Goal: Task Accomplishment & Management: Use online tool/utility

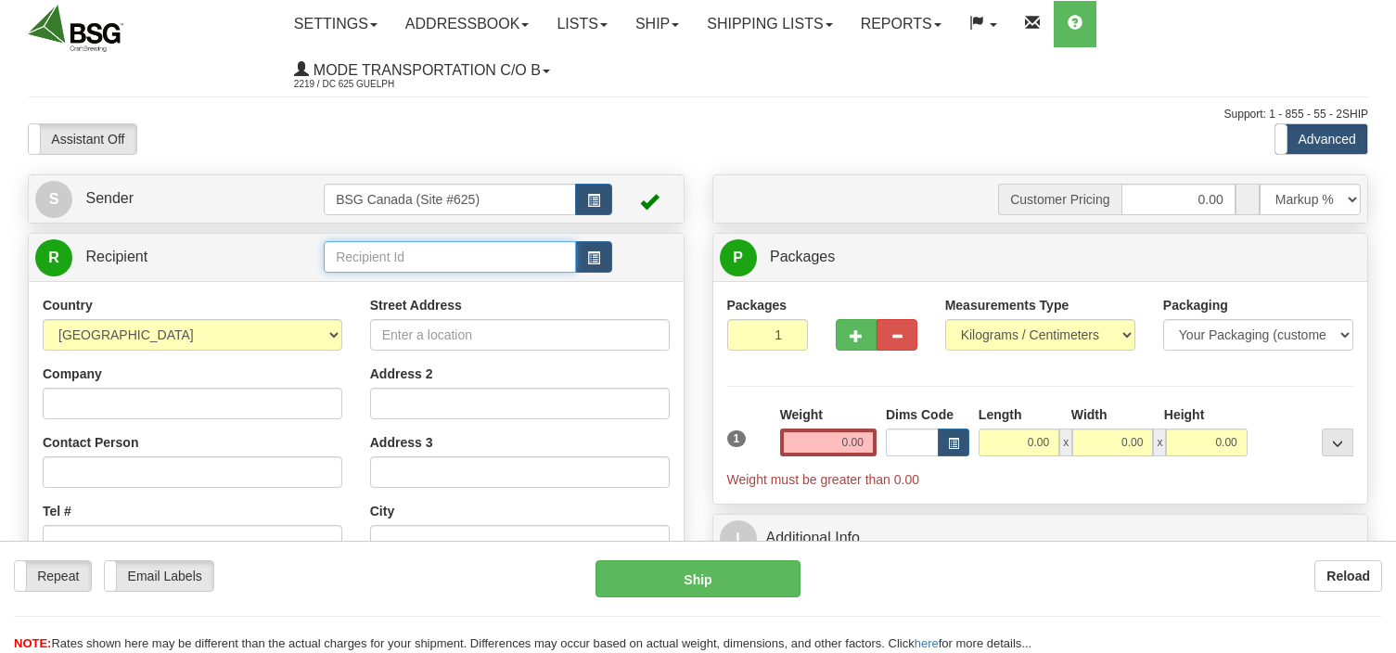
click at [337, 258] on input "text" at bounding box center [450, 257] width 252 height 32
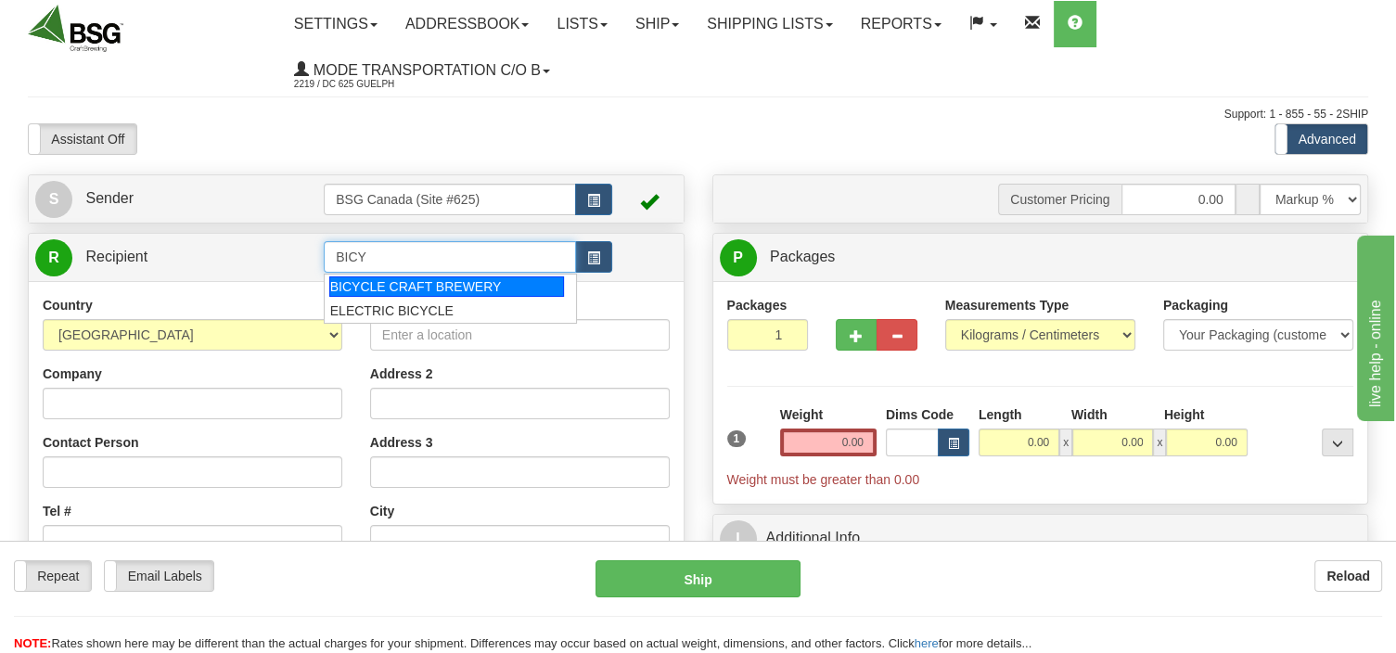
click at [439, 290] on div "BICYCLE CRAFT BREWERY" at bounding box center [446, 286] width 235 height 20
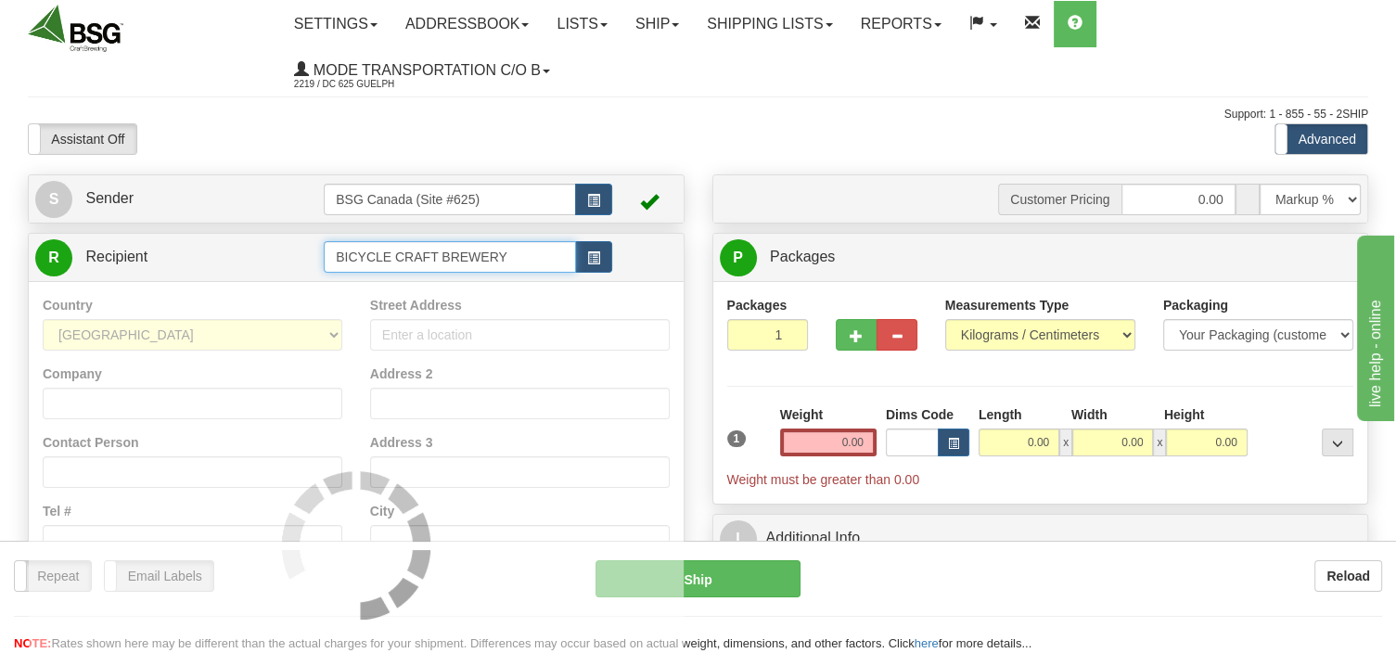
type input "BICYCLE CRAFT BREWERY"
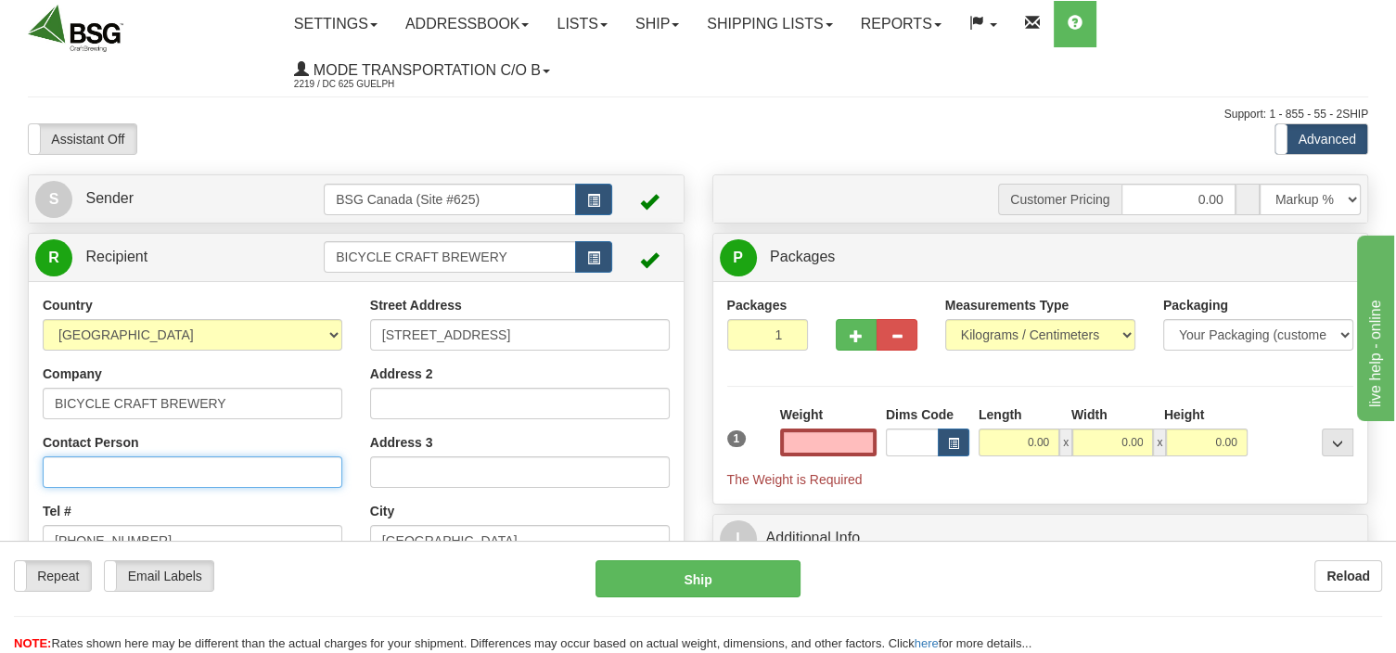
type input "0.00"
click at [161, 469] on input "Contact Person" at bounding box center [193, 472] width 300 height 32
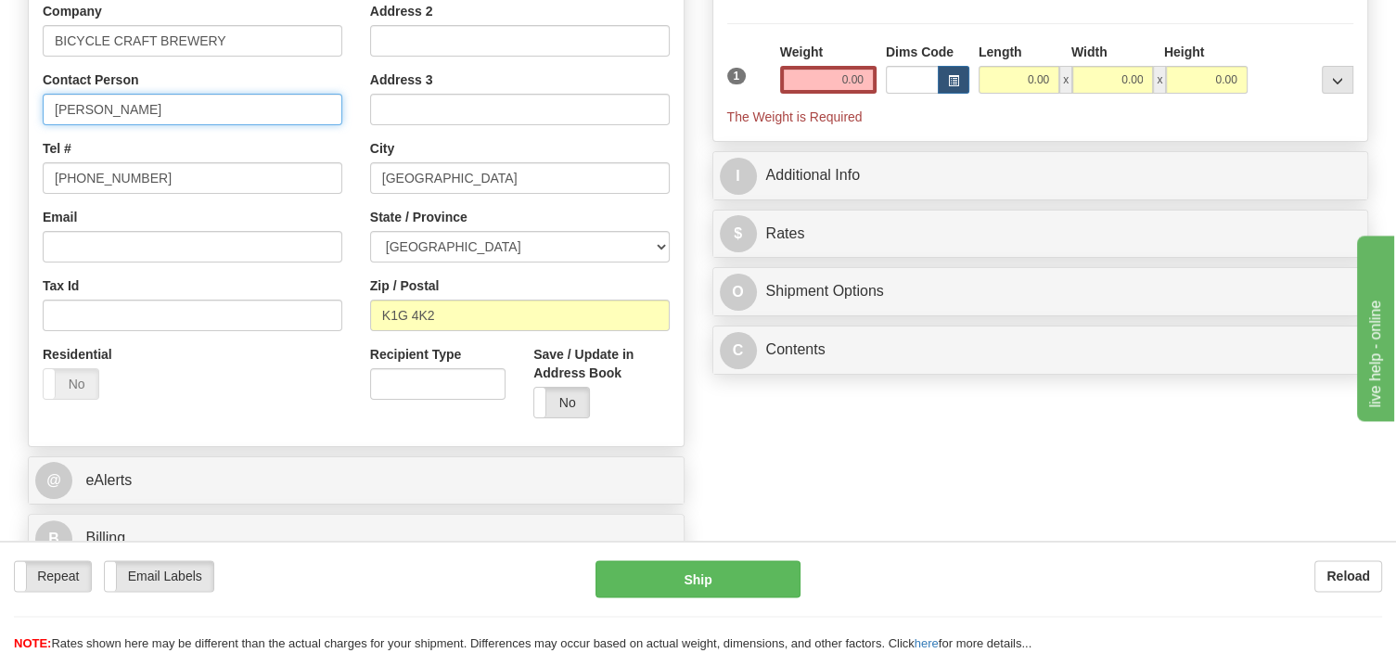
scroll to position [391, 0]
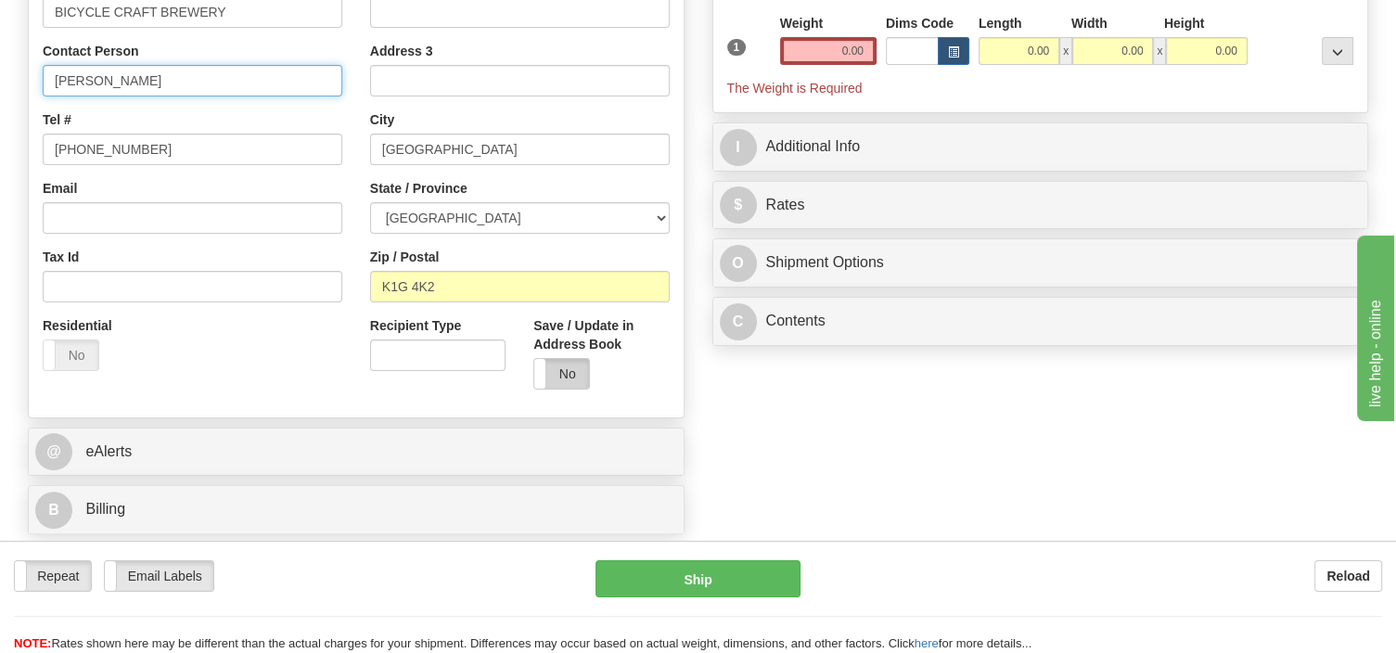
type input "[PERSON_NAME]"
click at [553, 376] on label "No" at bounding box center [561, 374] width 55 height 30
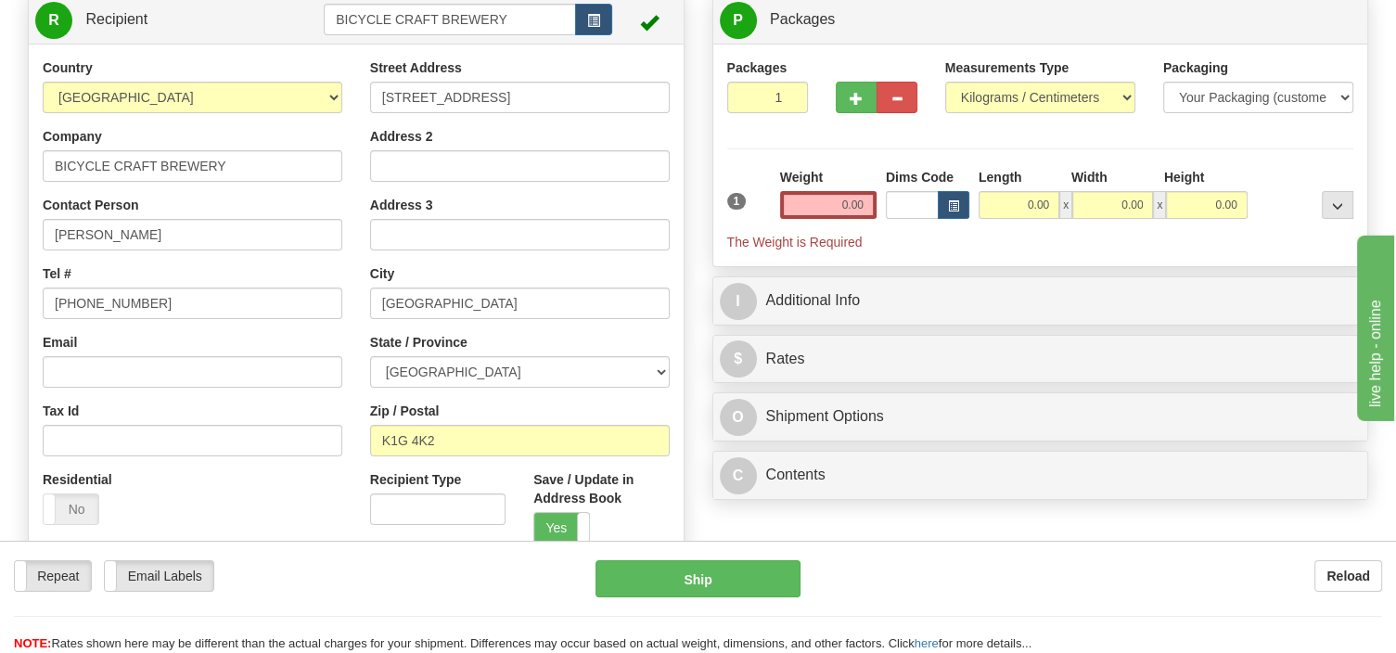
scroll to position [196, 0]
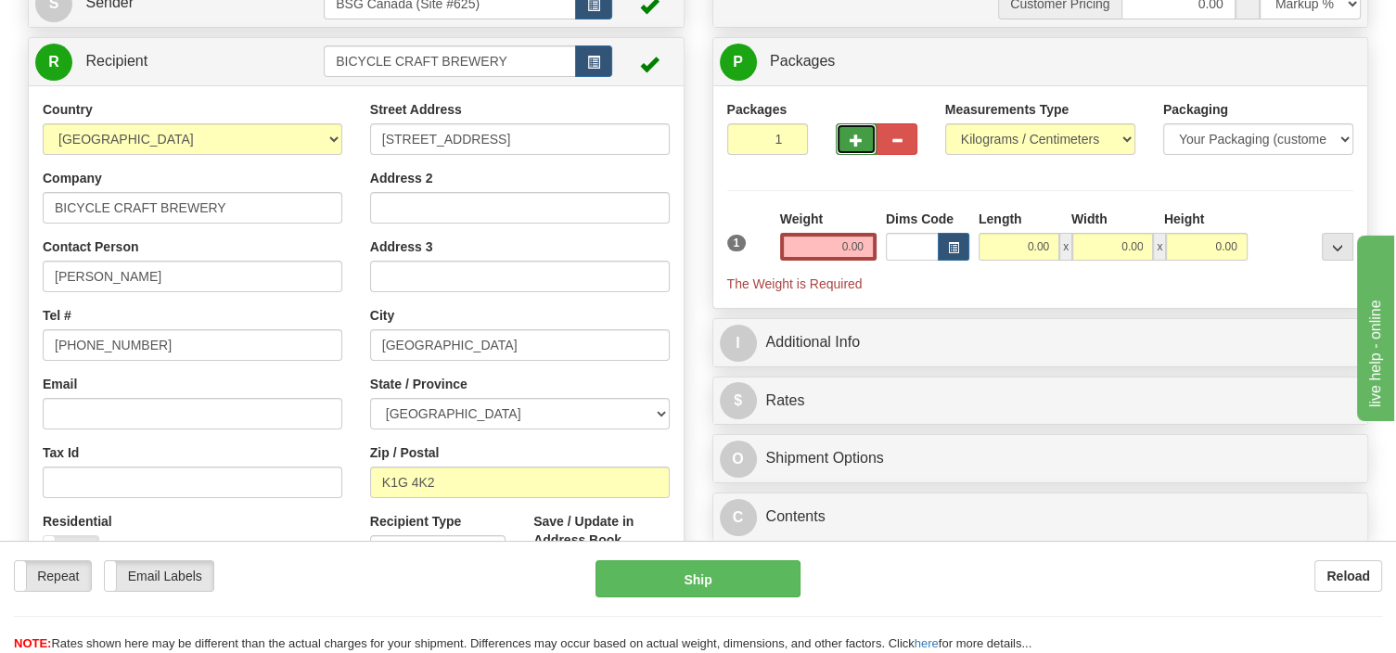
click at [842, 137] on button "button" at bounding box center [856, 139] width 41 height 32
type input "2"
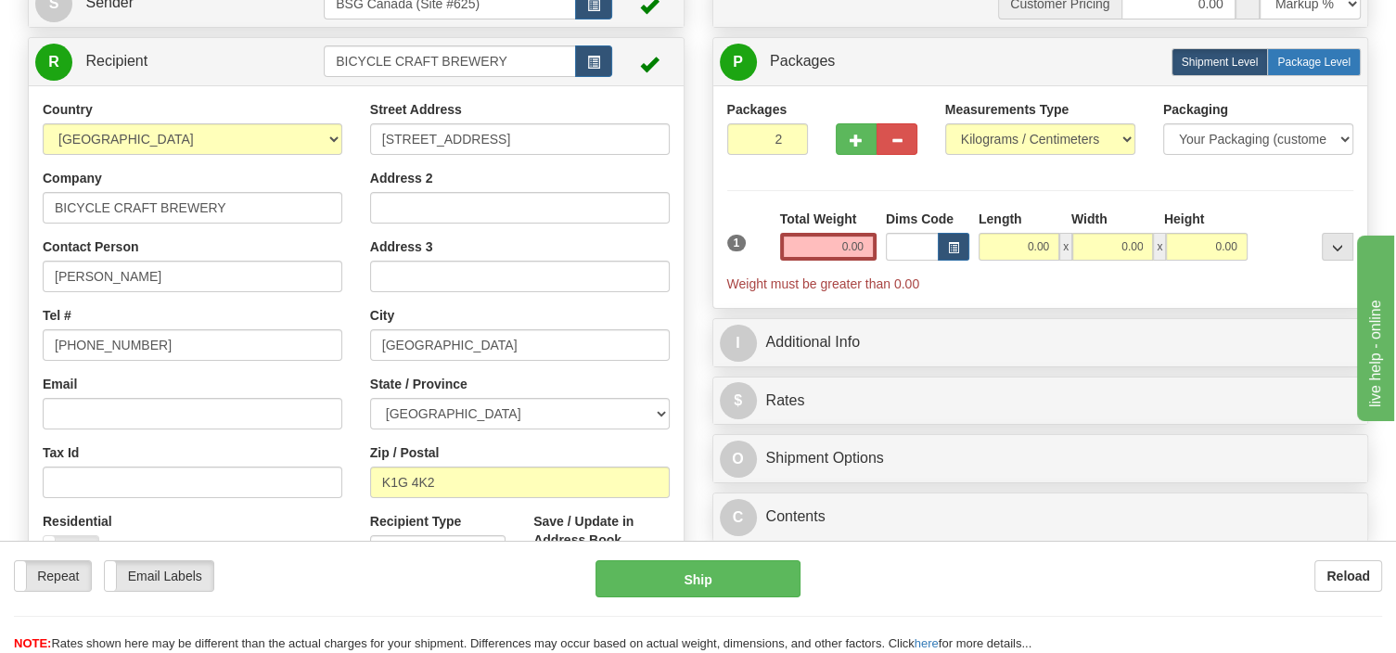
click at [1326, 57] on span "Package Level" at bounding box center [1313, 62] width 73 height 13
radio input "true"
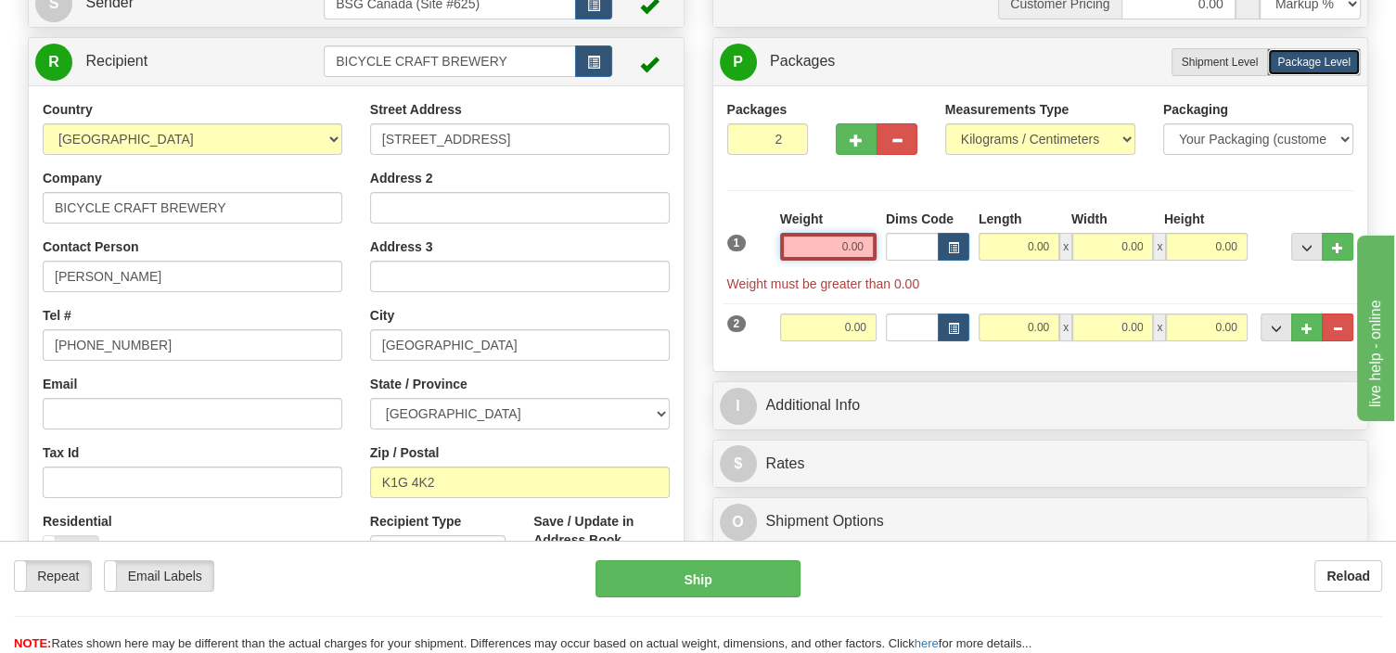
click at [836, 251] on input "0.00" at bounding box center [828, 247] width 96 height 28
type input "0.00"
click at [945, 123] on select "Pounds / Inches Kilograms / Centimeters" at bounding box center [1040, 139] width 190 height 32
select select "0"
click option "Pounds / Inches" at bounding box center [0, 0] width 0 height 0
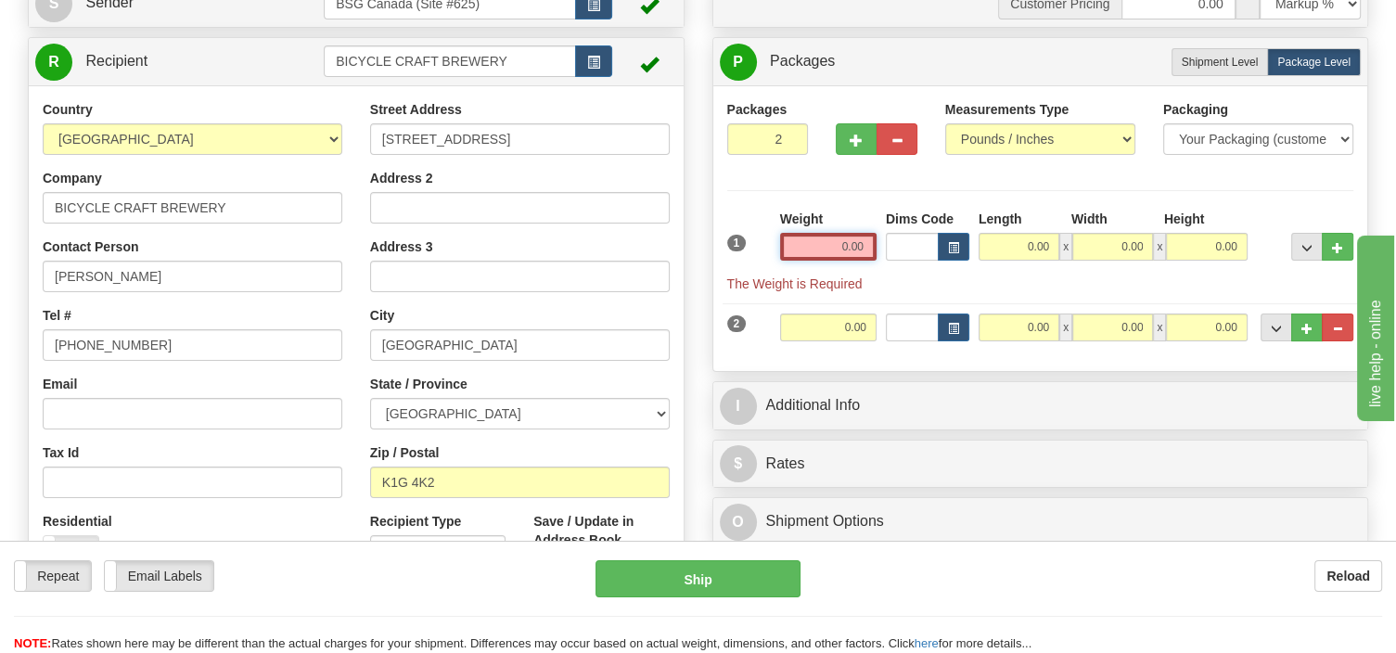
click at [833, 248] on input "0.00" at bounding box center [828, 247] width 96 height 28
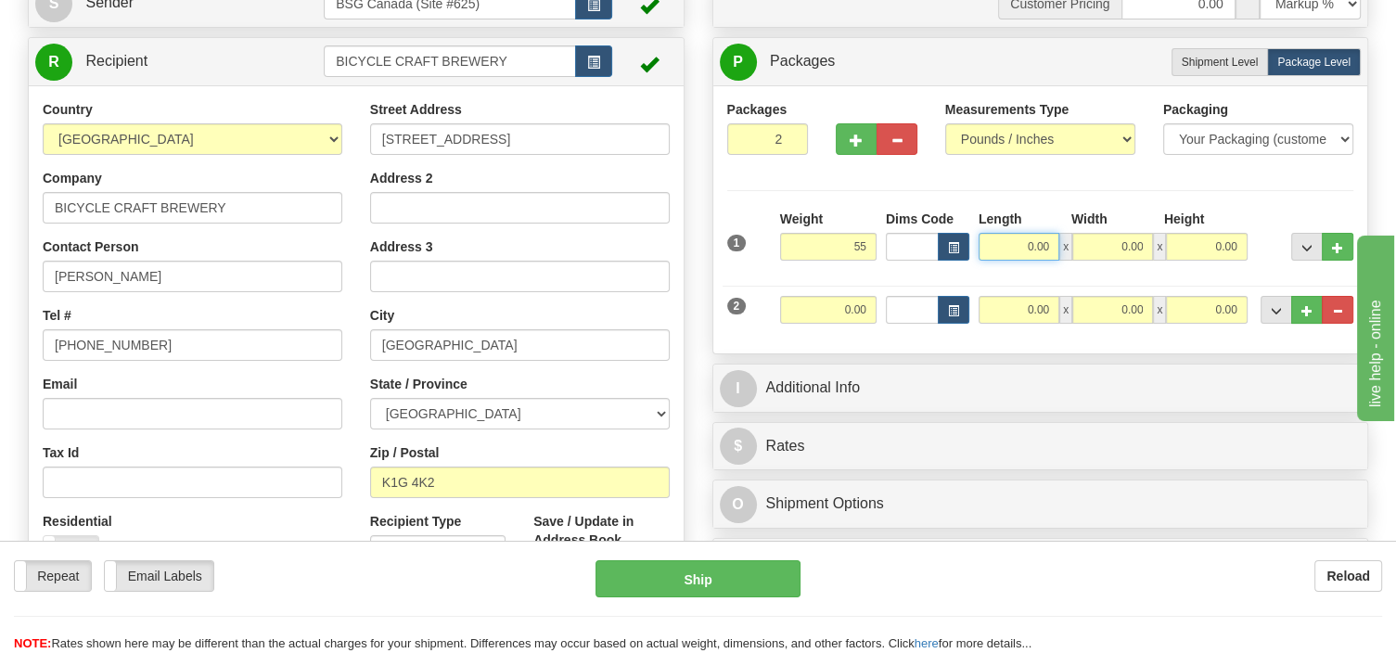
type input "55.00"
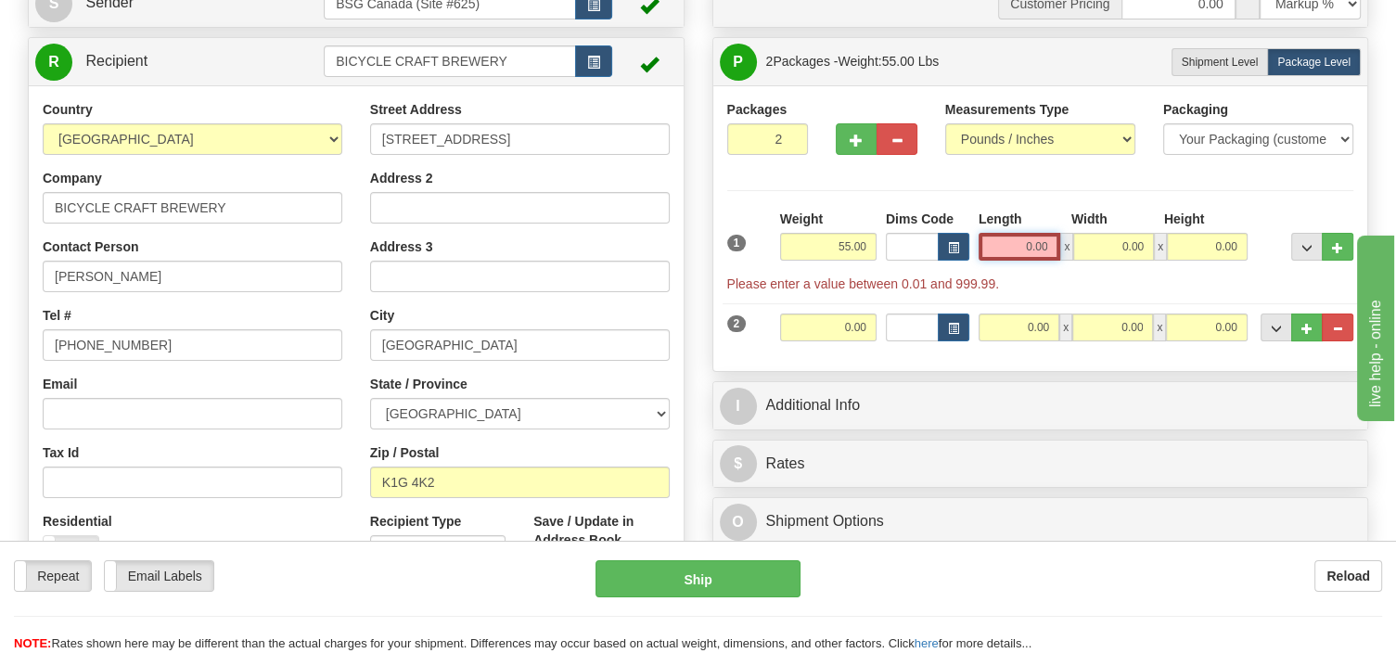
click at [1002, 240] on input "0.00" at bounding box center [1019, 247] width 83 height 28
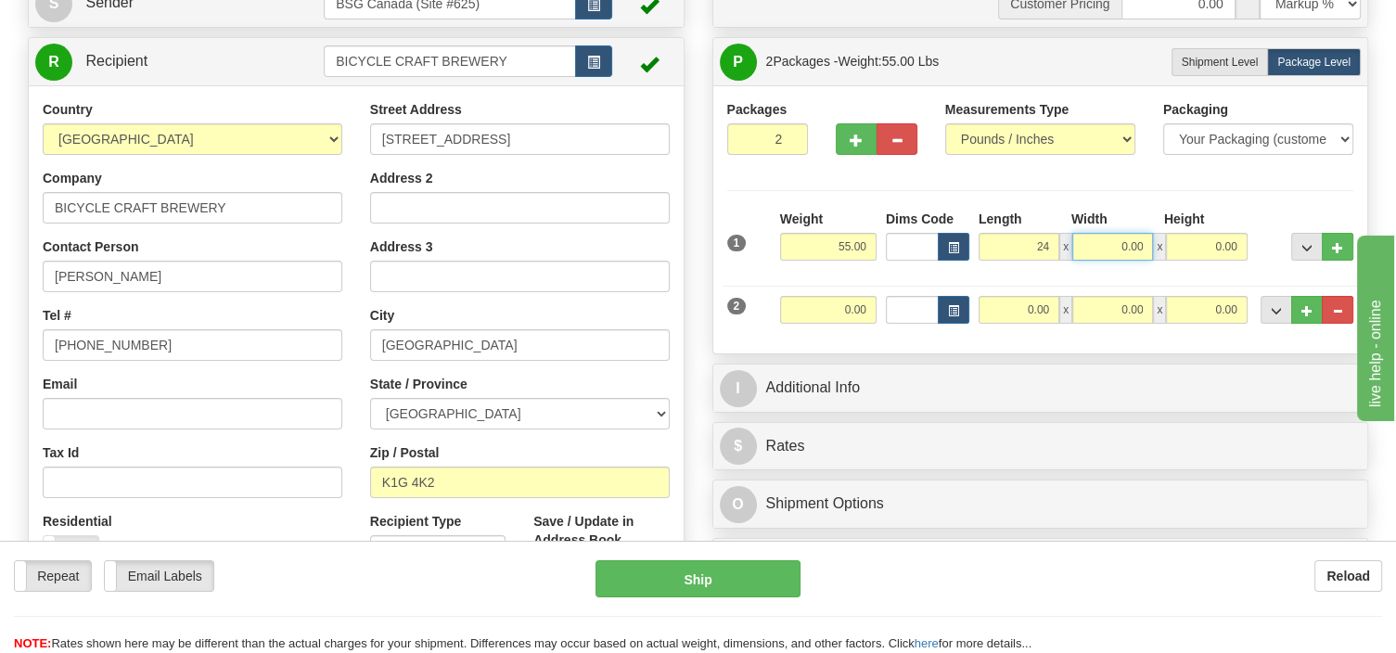
type input "24.00"
click at [1100, 246] on input "0.00" at bounding box center [1112, 247] width 81 height 28
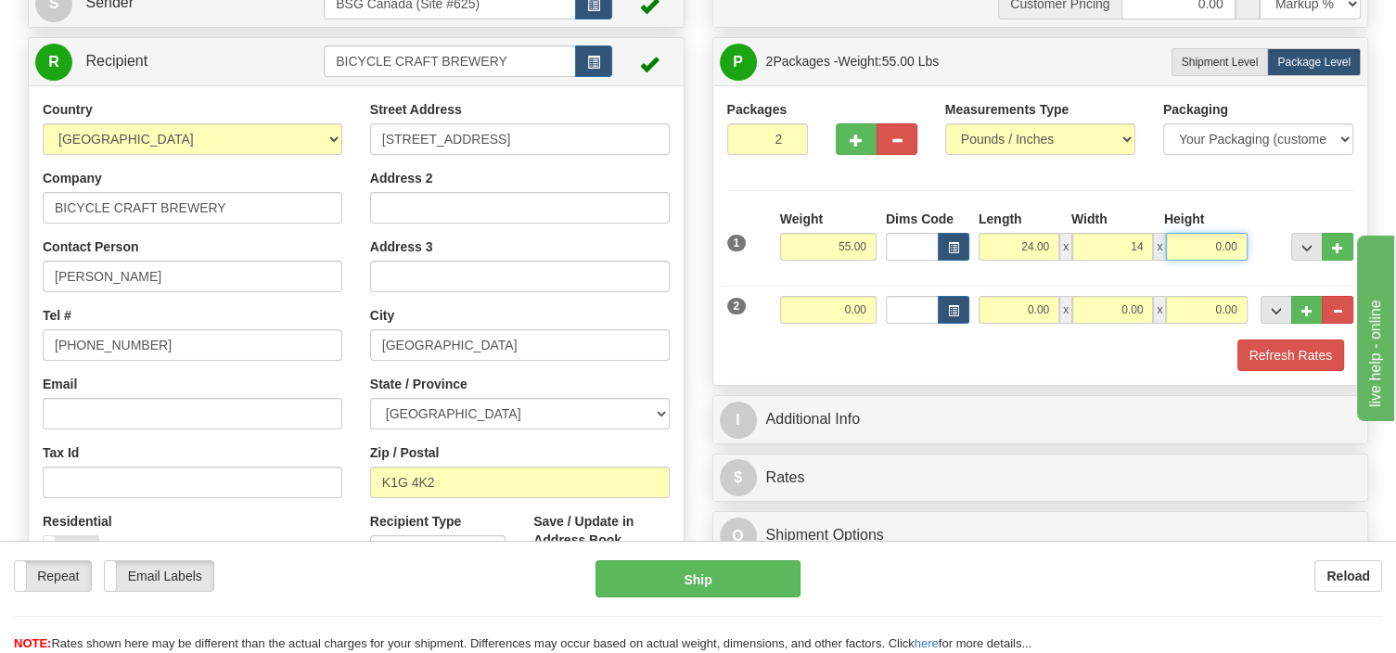
type input "14.00"
click at [1195, 254] on input "0.00" at bounding box center [1206, 247] width 81 height 28
type input "13.00"
click at [799, 308] on input "0.00" at bounding box center [828, 310] width 96 height 28
click at [794, 306] on input "text" at bounding box center [828, 310] width 96 height 28
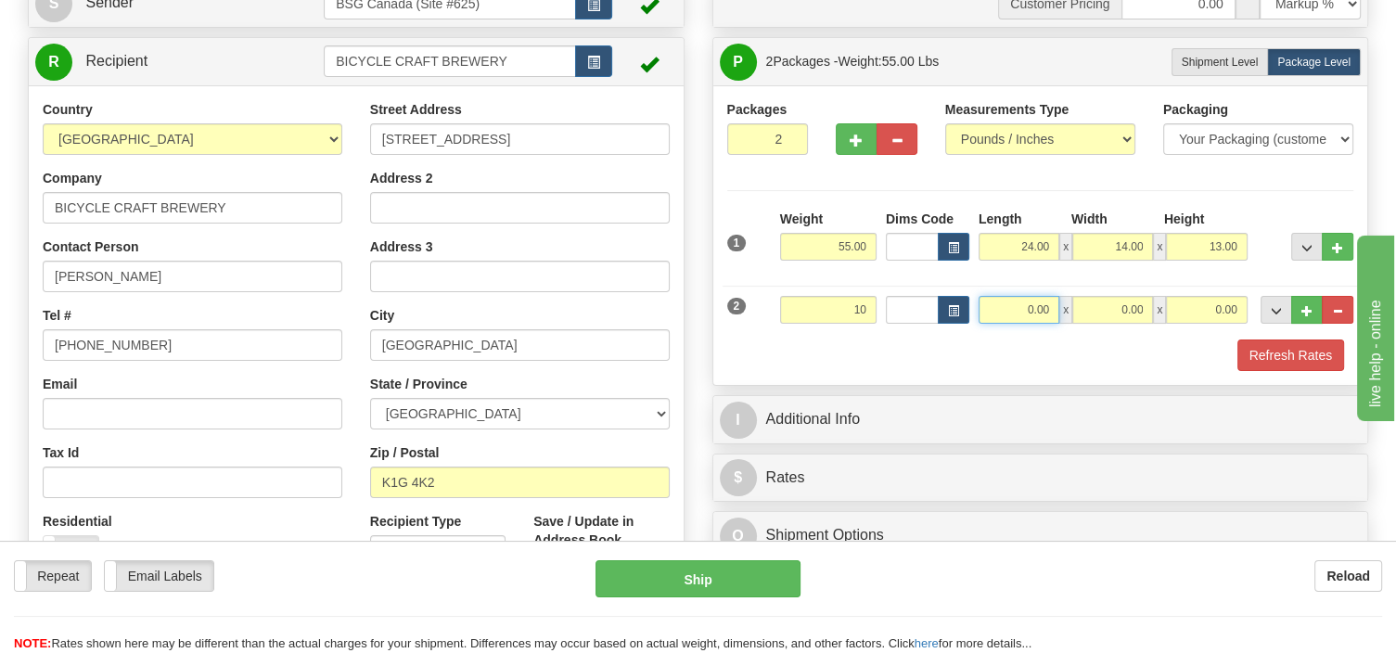
type input "10.00"
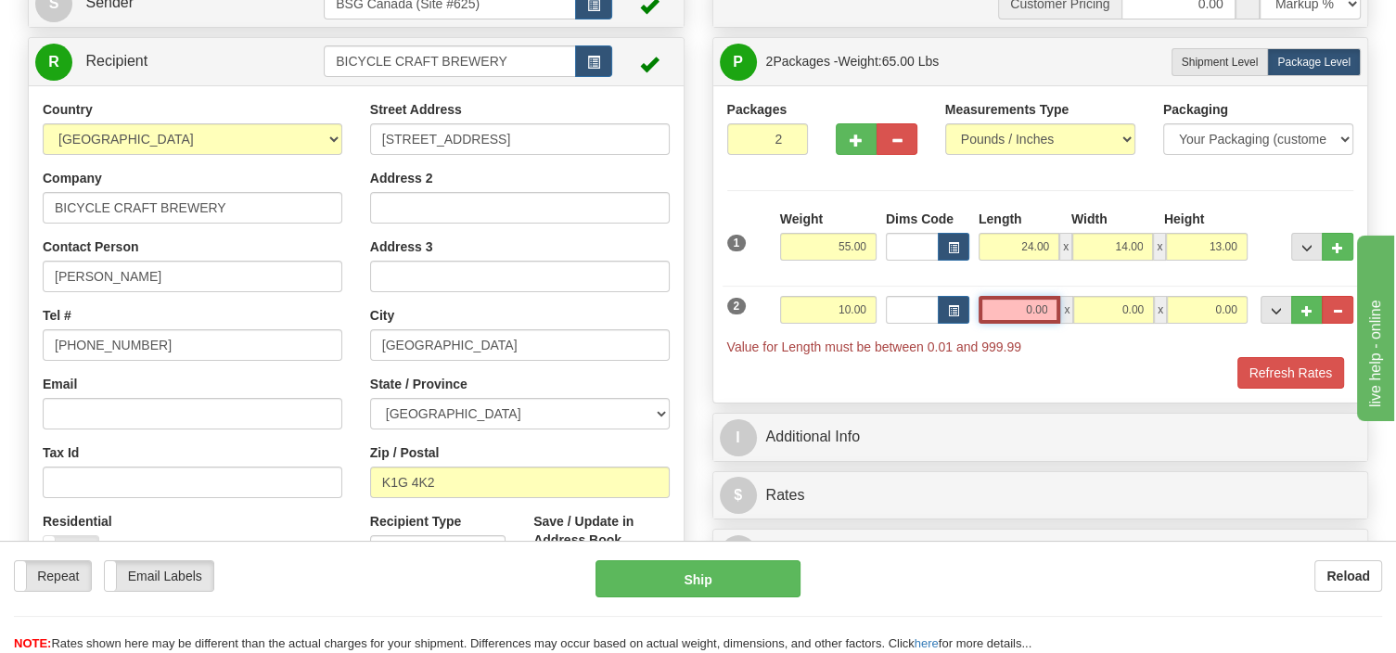
click at [1017, 307] on input "0.00" at bounding box center [1019, 310] width 83 height 28
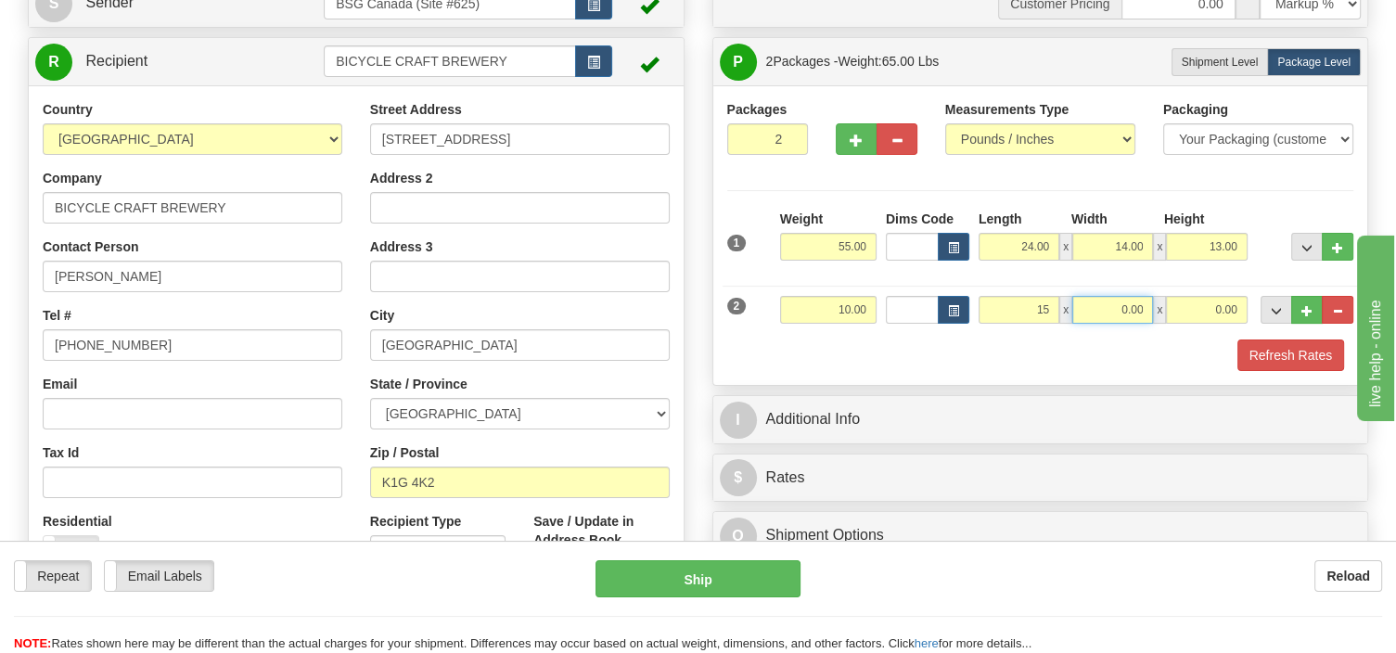
type input "15.00"
click at [1089, 302] on input "0.00" at bounding box center [1112, 310] width 81 height 28
type input "10.00"
click at [1206, 306] on input "0.00" at bounding box center [1206, 310] width 81 height 28
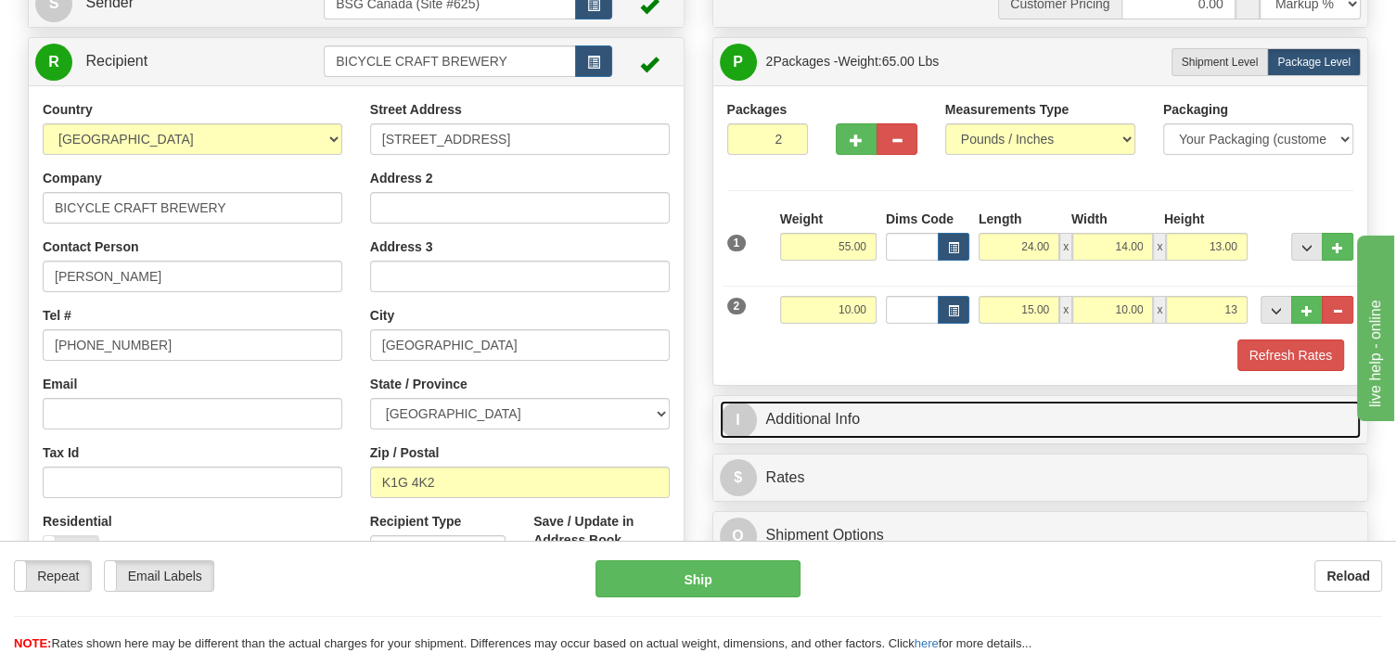
type input "13.00"
click at [810, 414] on link "I Additional Info" at bounding box center [1041, 420] width 642 height 38
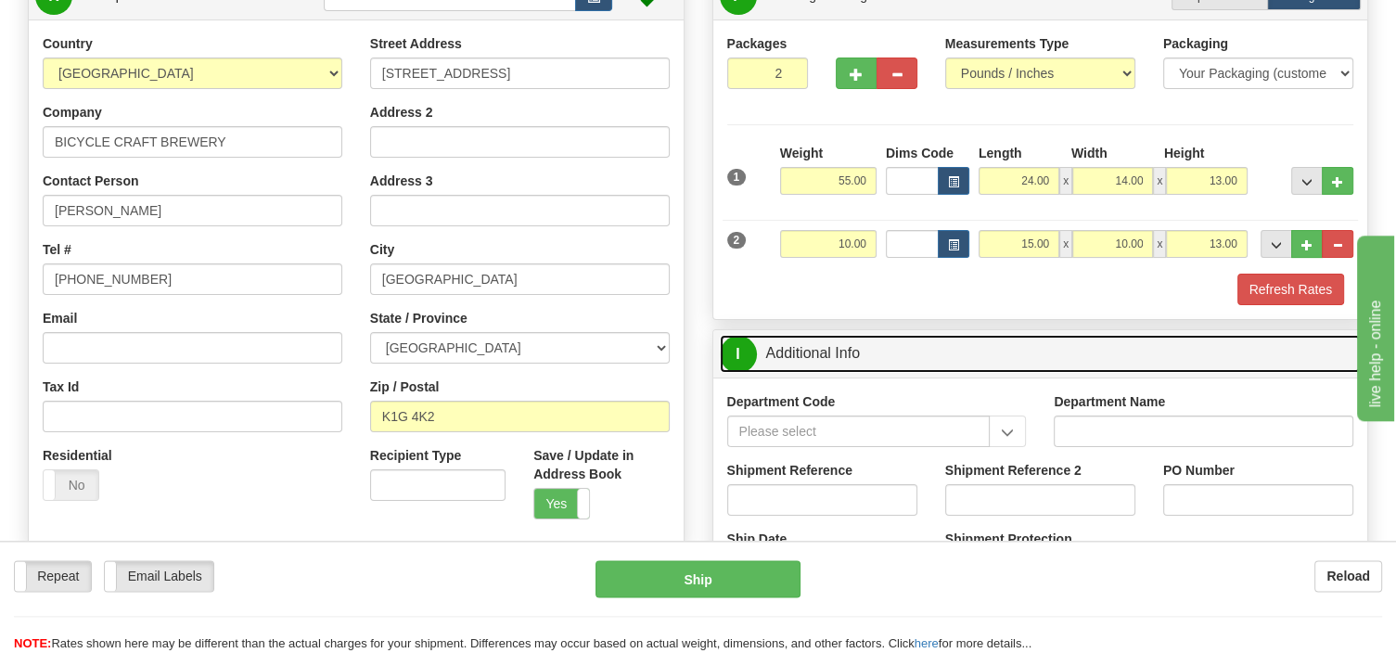
scroll to position [293, 0]
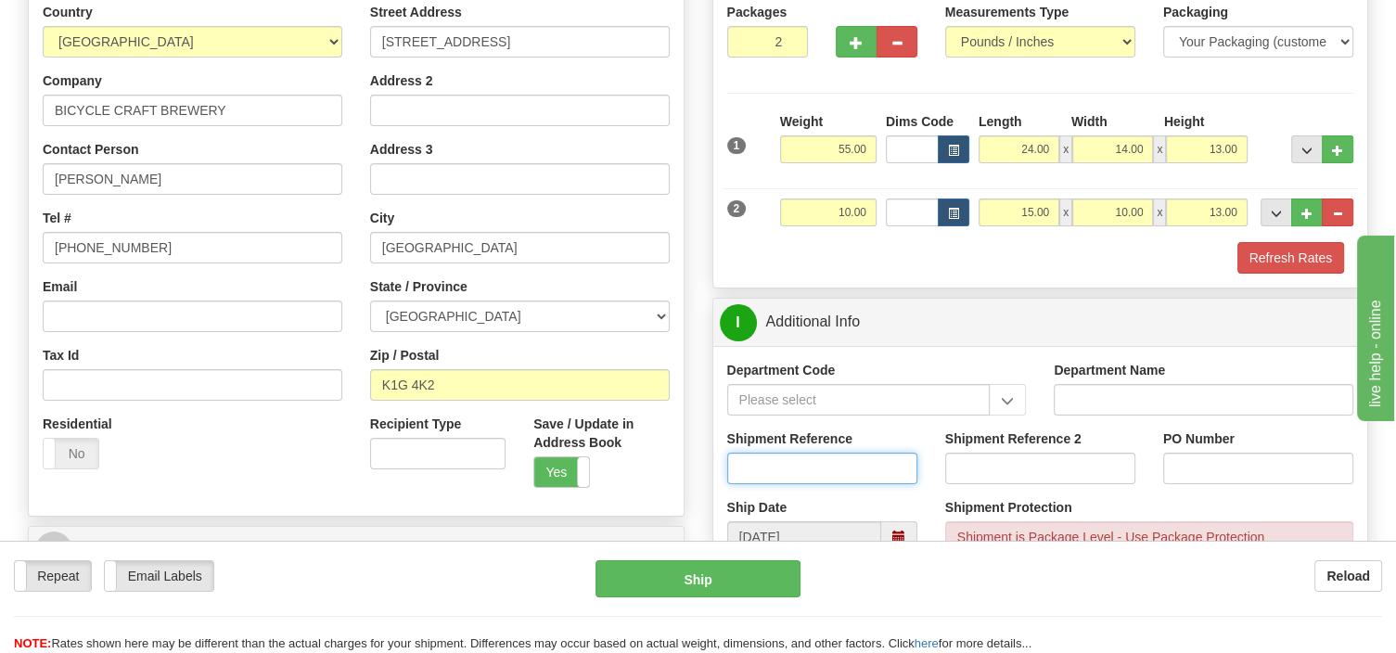
click at [761, 470] on input "Shipment Reference" at bounding box center [822, 469] width 190 height 32
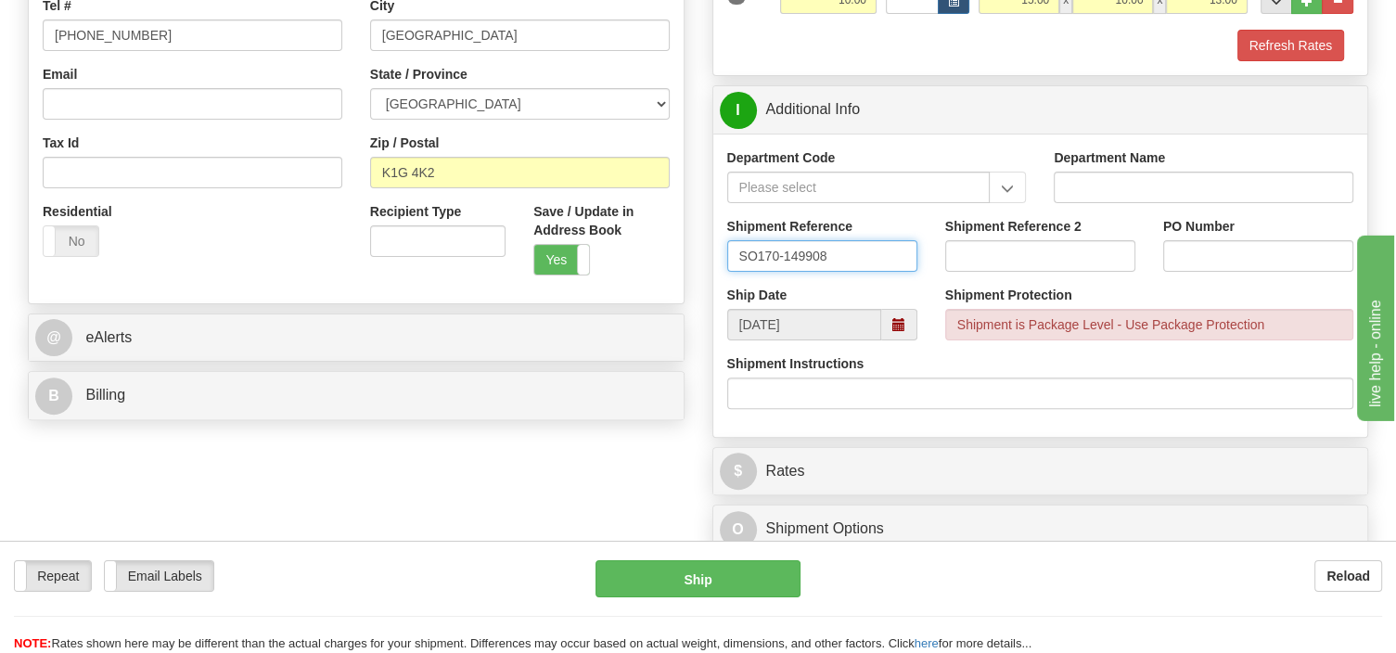
scroll to position [685, 0]
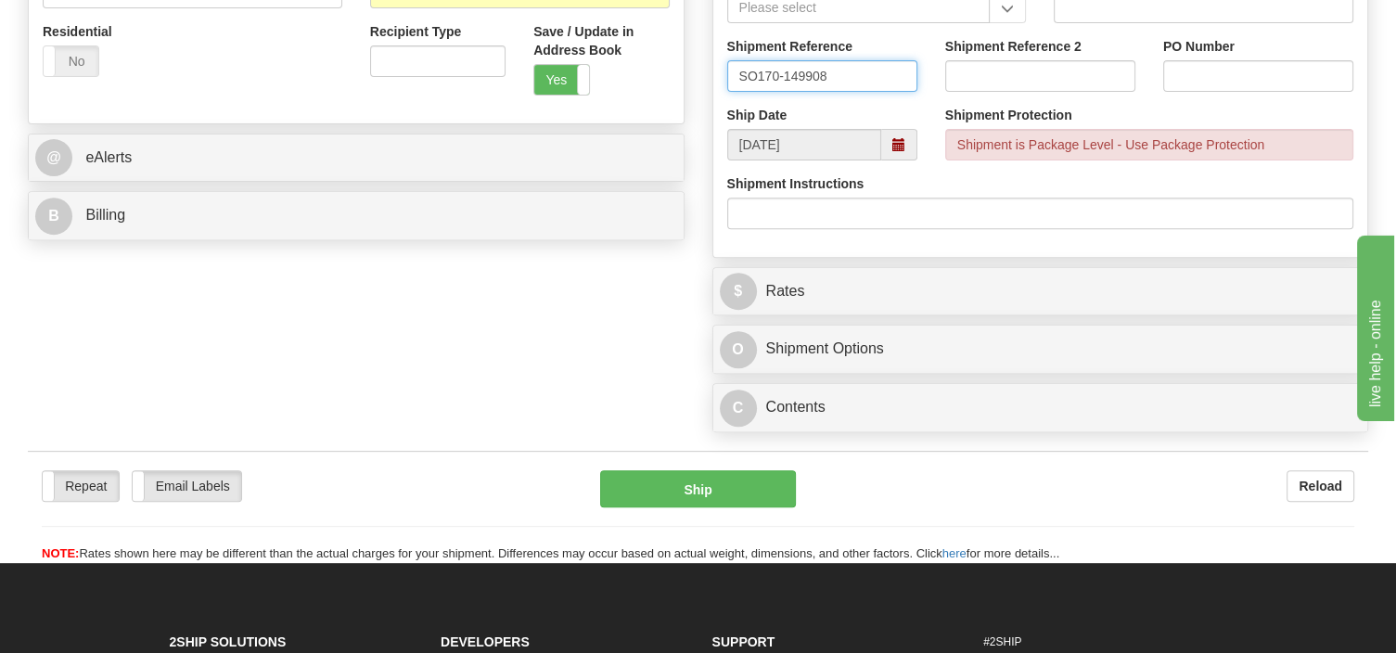
type input "SO170-149908"
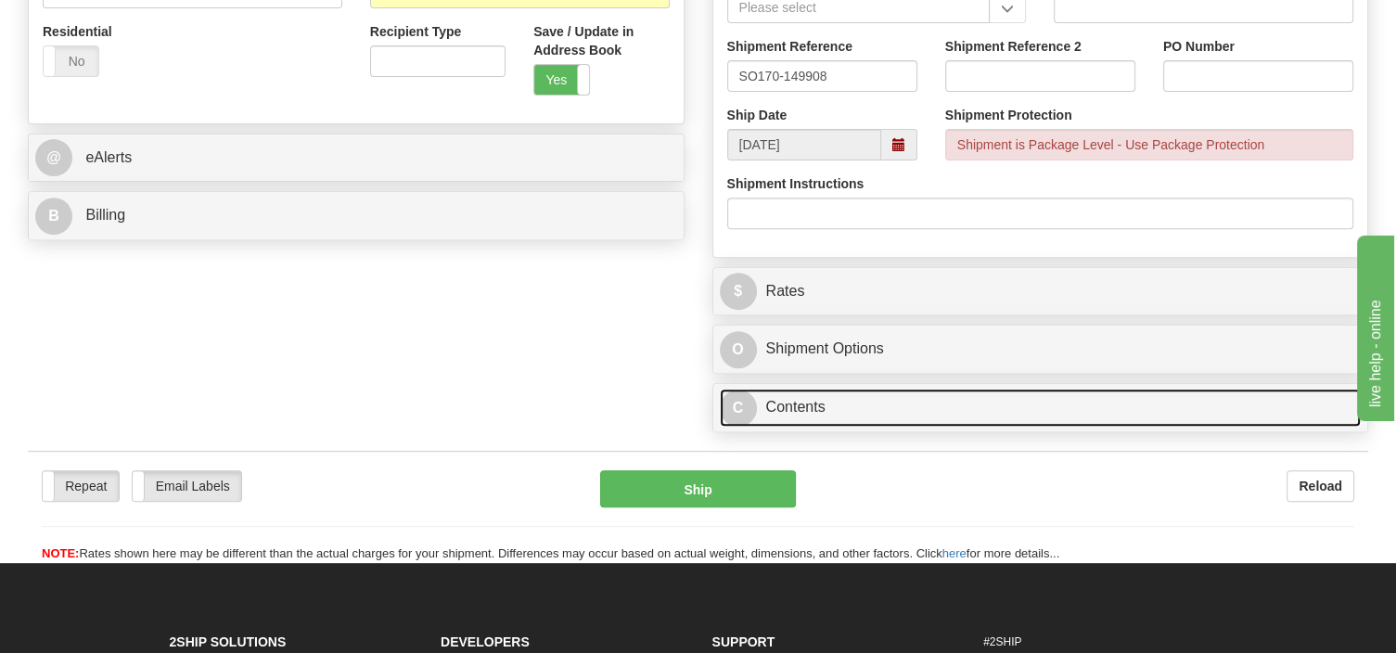
click at [740, 404] on span "C" at bounding box center [738, 407] width 37 height 37
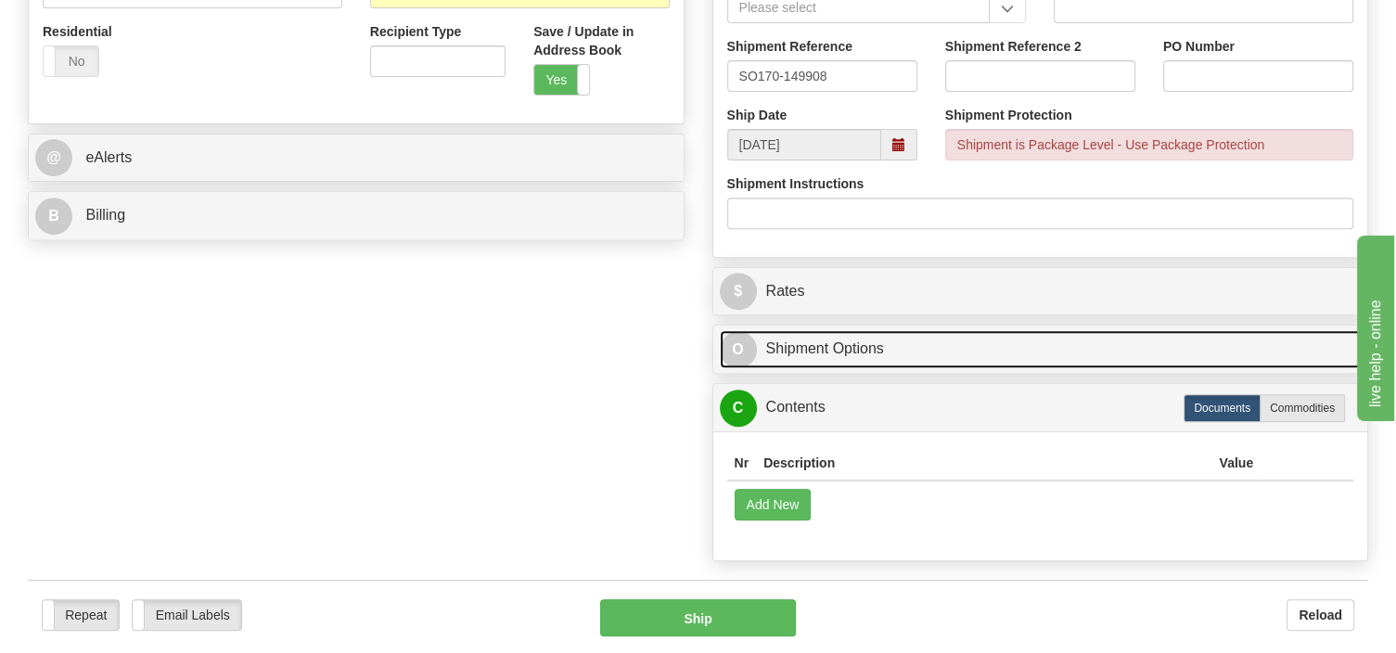
click at [736, 349] on span "O" at bounding box center [738, 349] width 37 height 37
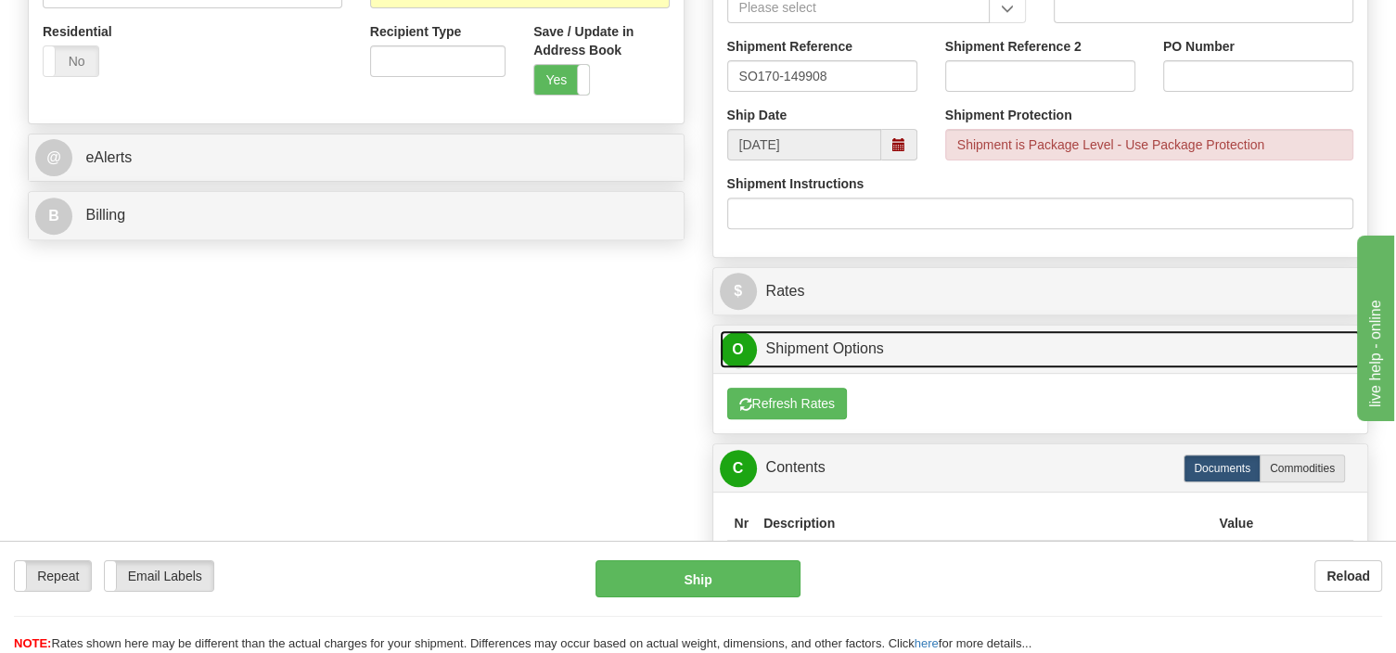
click at [736, 349] on span "O" at bounding box center [738, 349] width 37 height 37
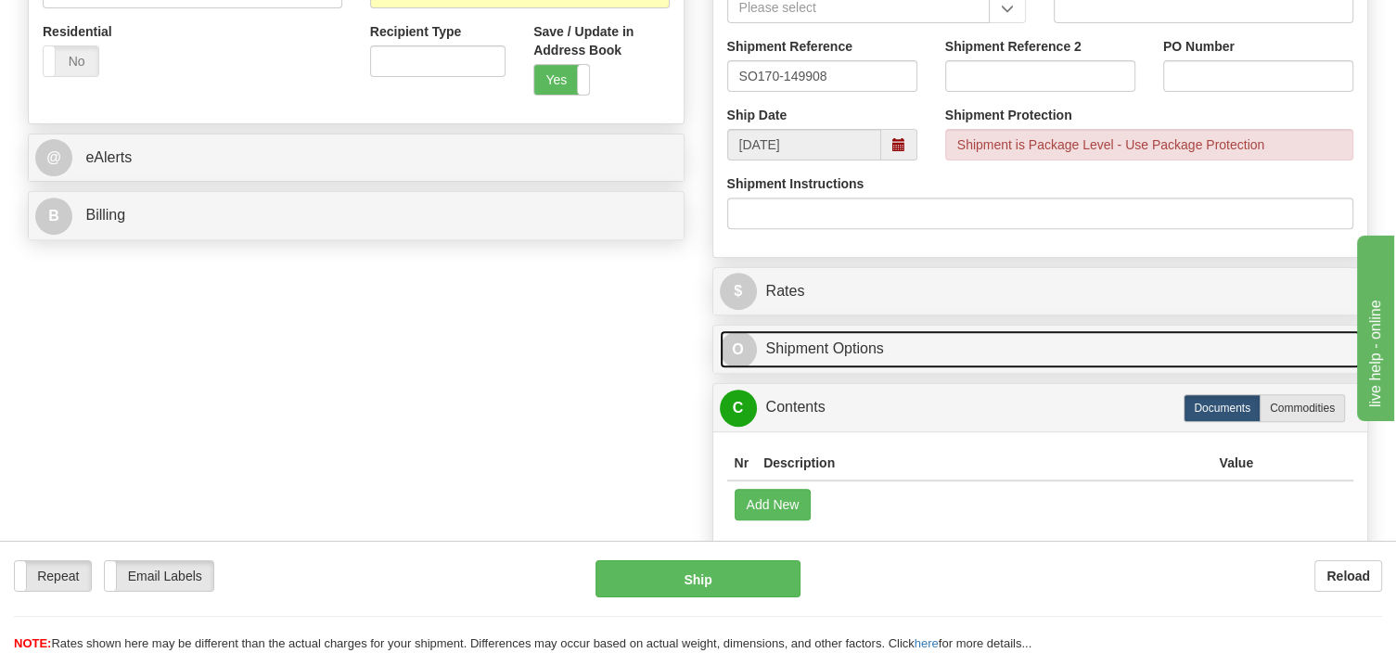
click at [741, 351] on span "O" at bounding box center [738, 349] width 37 height 37
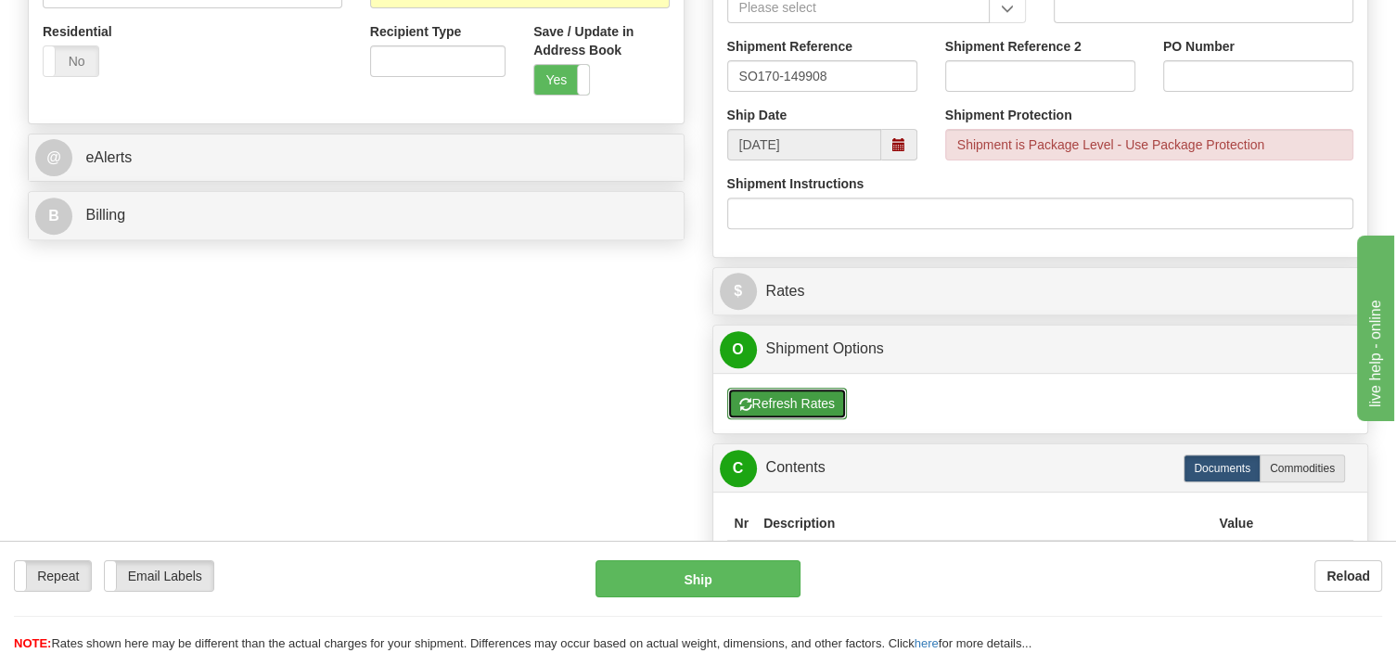
click at [791, 406] on button "Refresh Rates" at bounding box center [787, 404] width 120 height 32
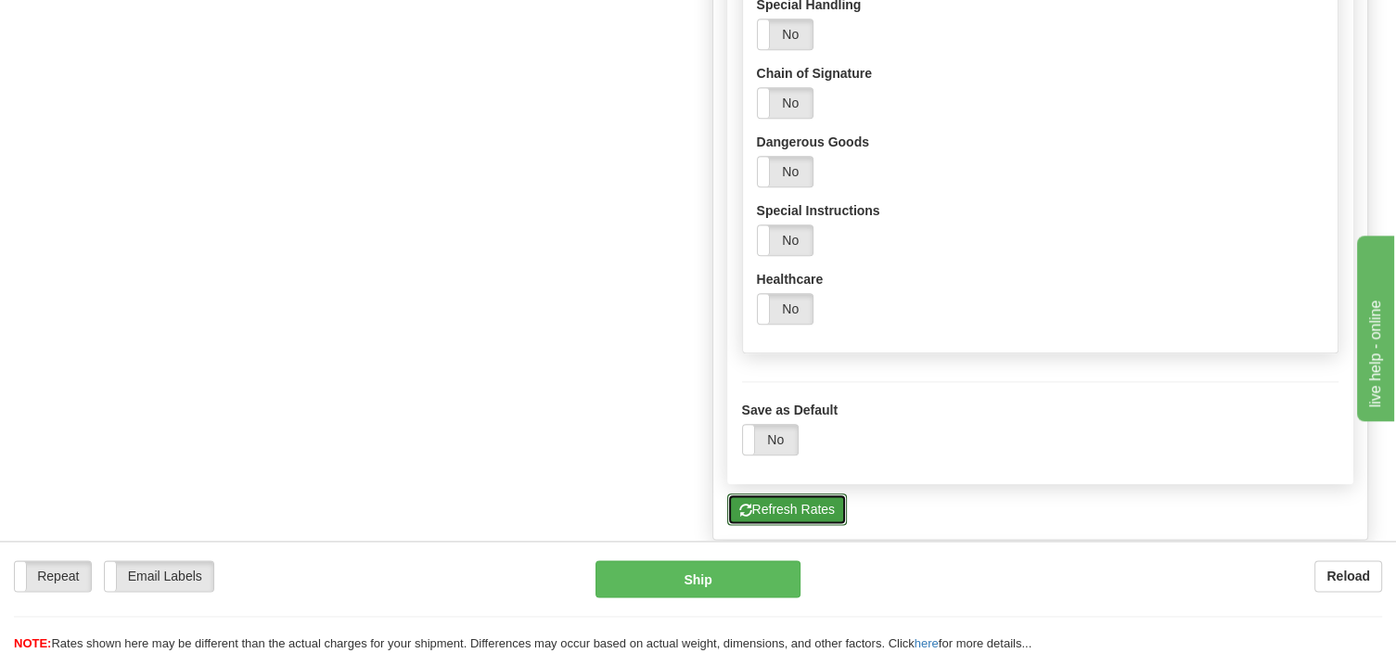
scroll to position [2154, 0]
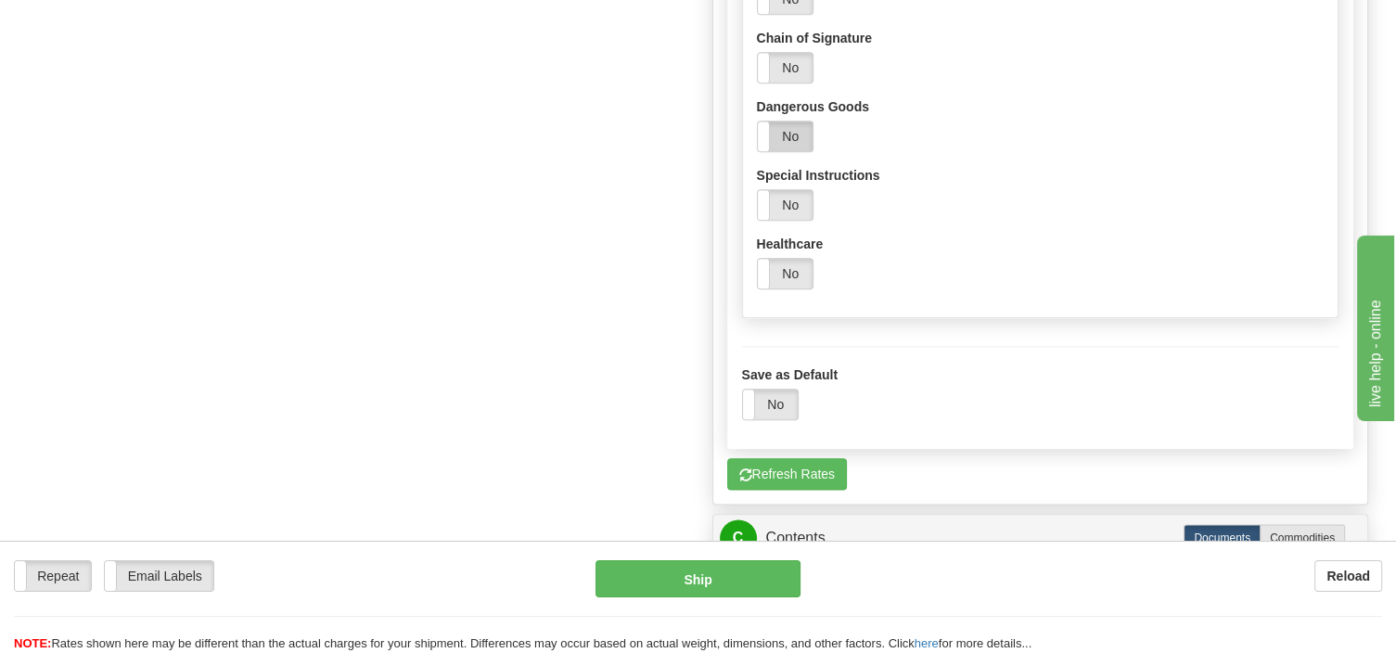
click at [791, 151] on label "No" at bounding box center [785, 136] width 55 height 30
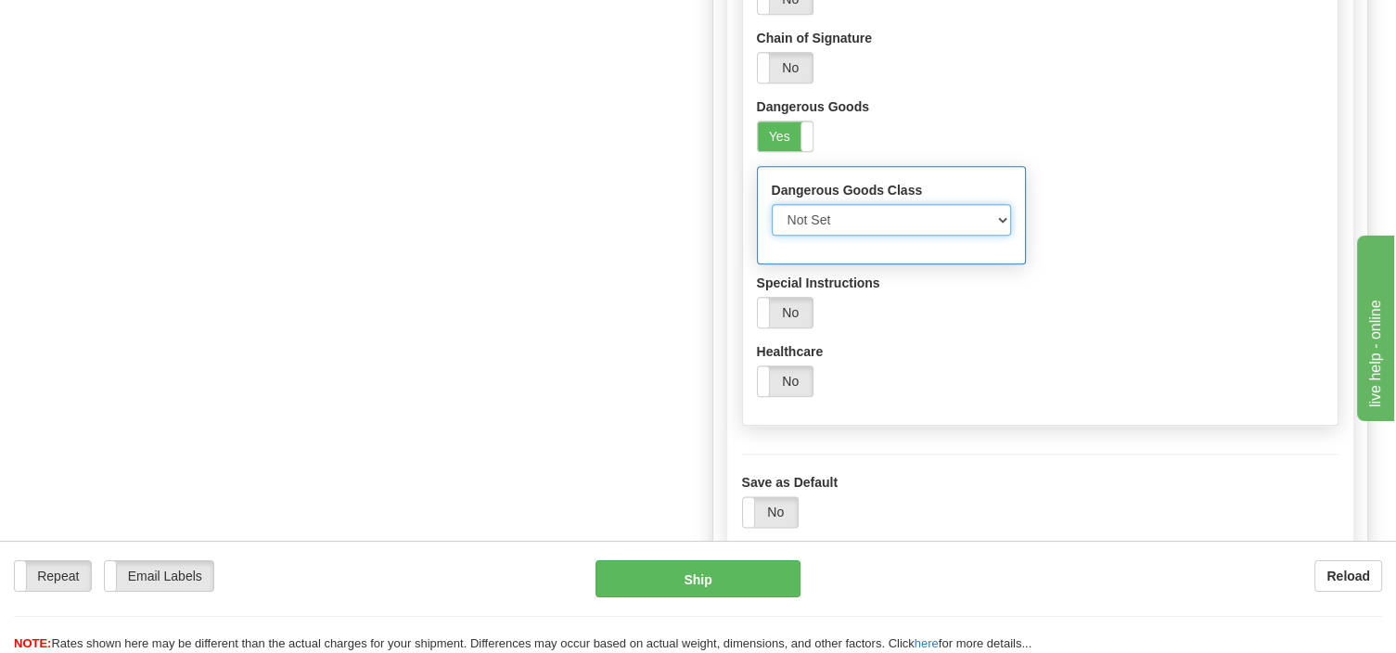
click at [772, 204] on select "Not Set Fully Regulated UN3373 Biological Substances, Category B UN1845 Dry Ice…" at bounding box center [892, 220] width 240 height 32
select select "1"
click option "Fully Regulated" at bounding box center [0, 0] width 0 height 0
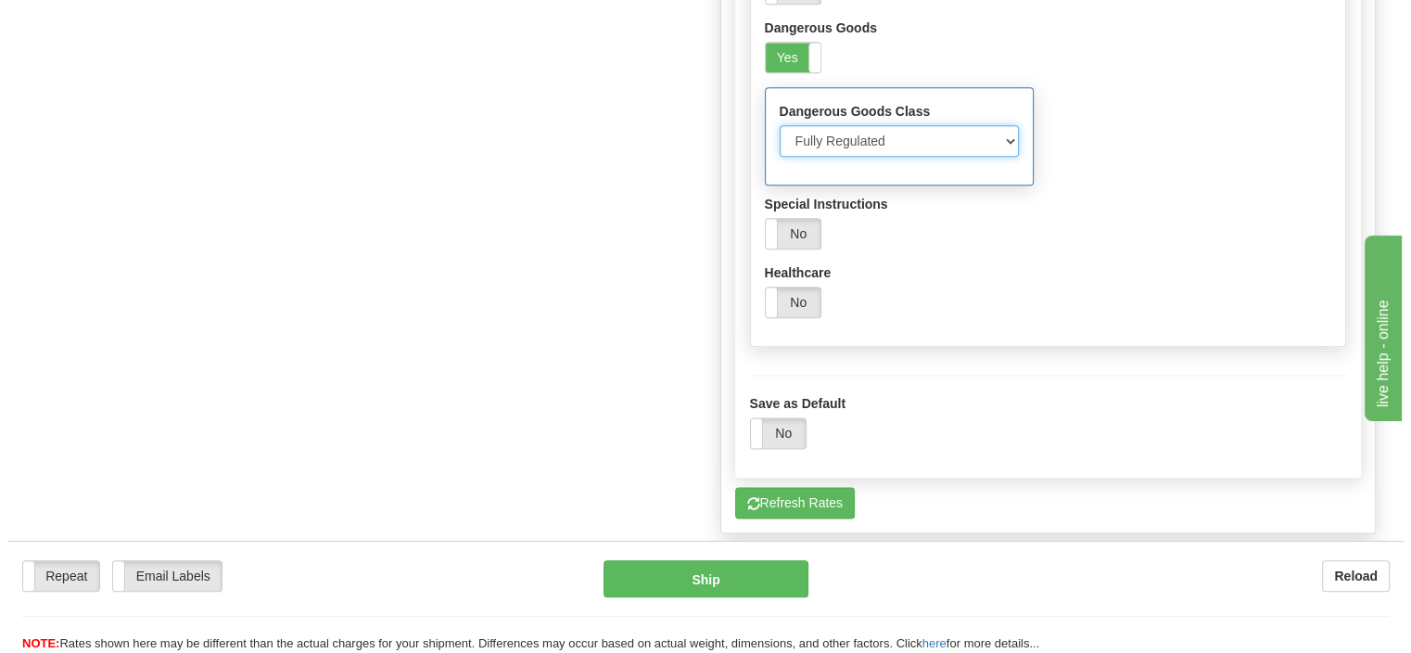
scroll to position [2448, 0]
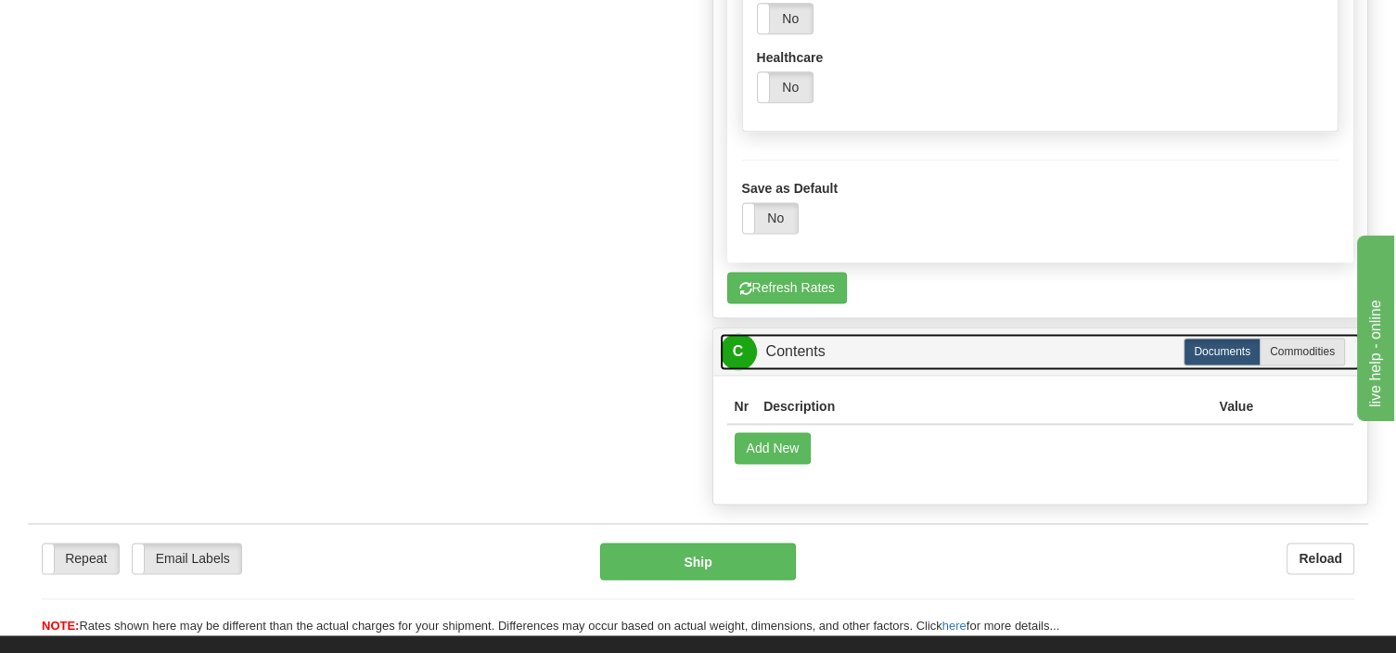
click at [1311, 352] on link "C Contents" at bounding box center [1041, 352] width 642 height 38
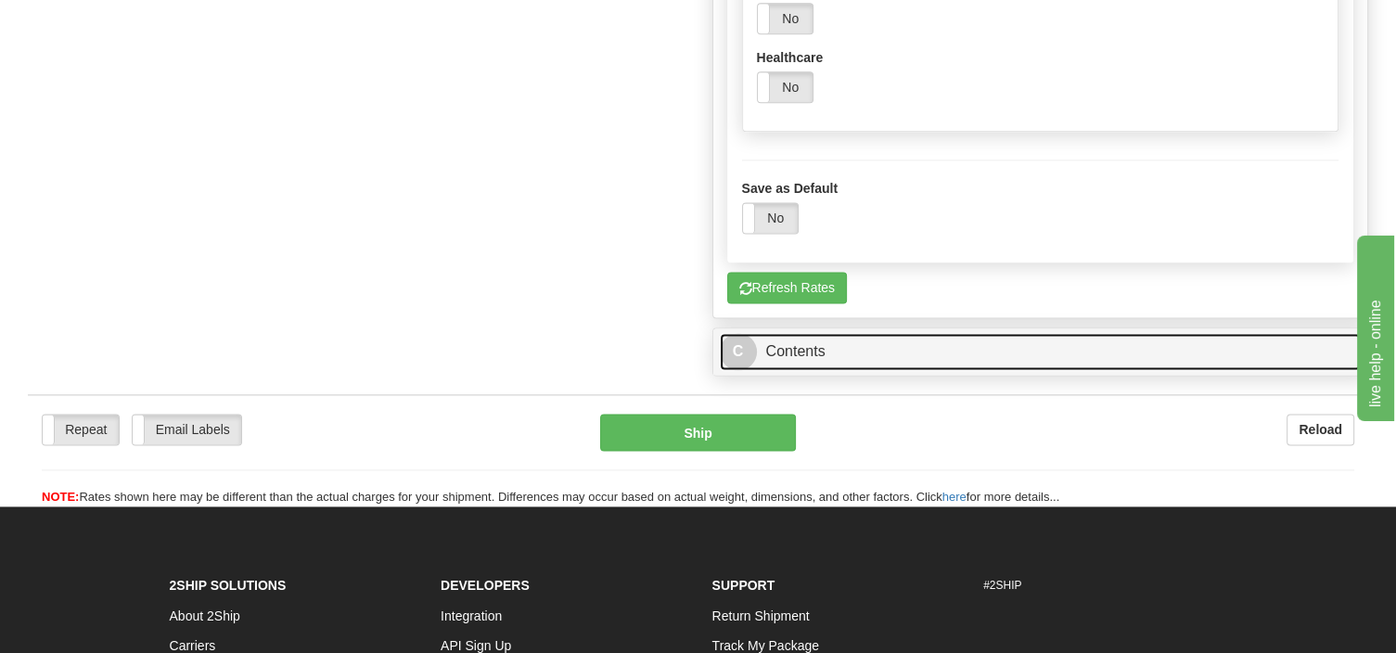
click at [1278, 351] on link "C Contents" at bounding box center [1041, 352] width 642 height 38
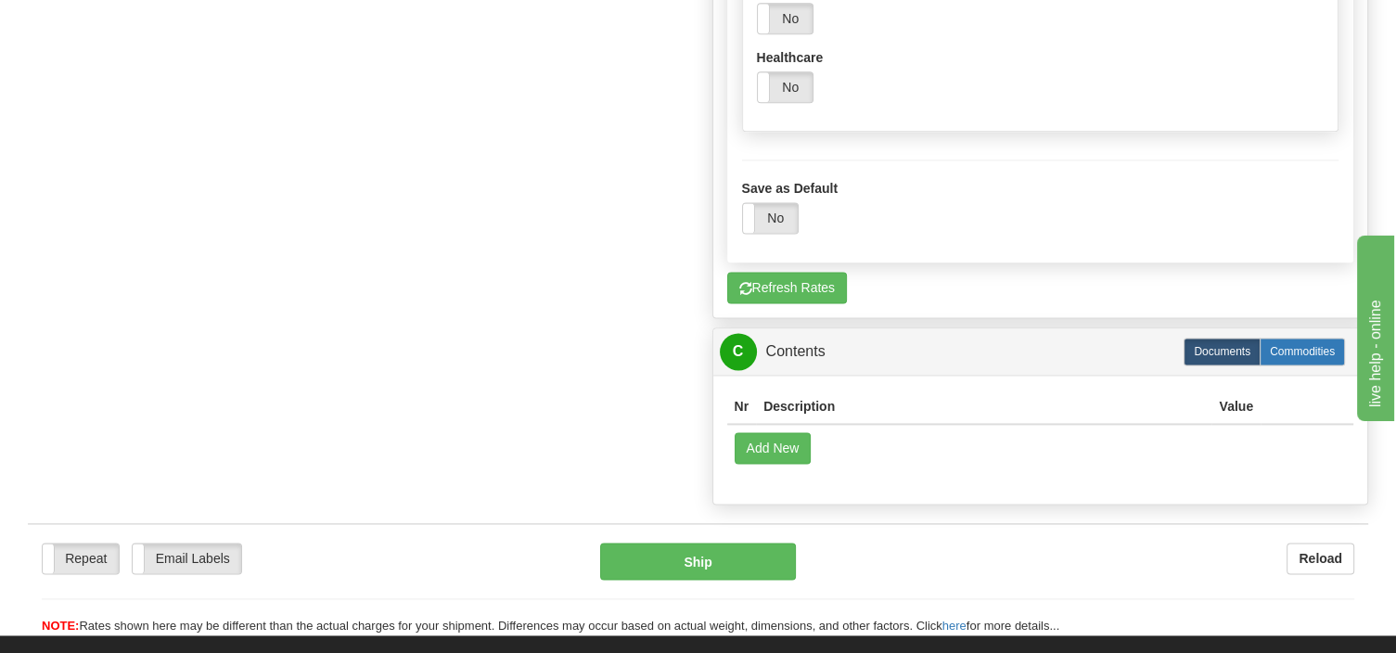
click at [1281, 365] on label "Commodities" at bounding box center [1301, 352] width 85 height 28
radio input "true"
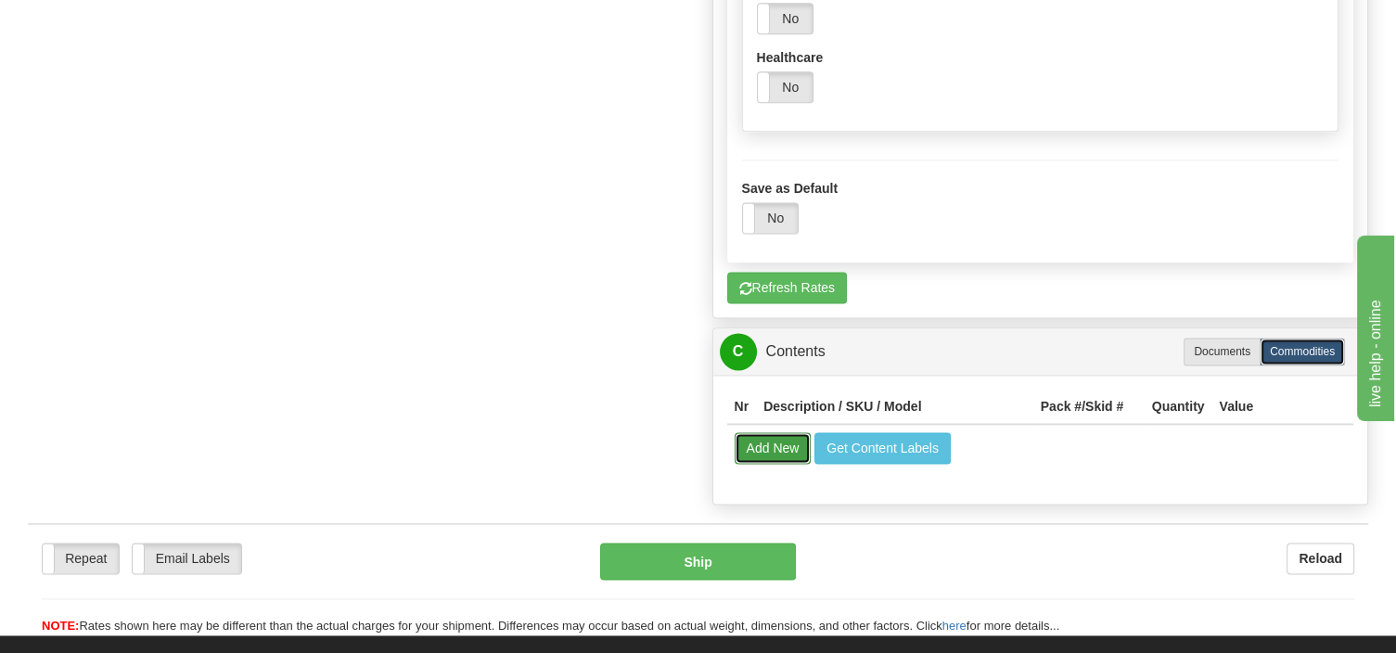
click at [758, 462] on button "Add New" at bounding box center [772, 448] width 77 height 32
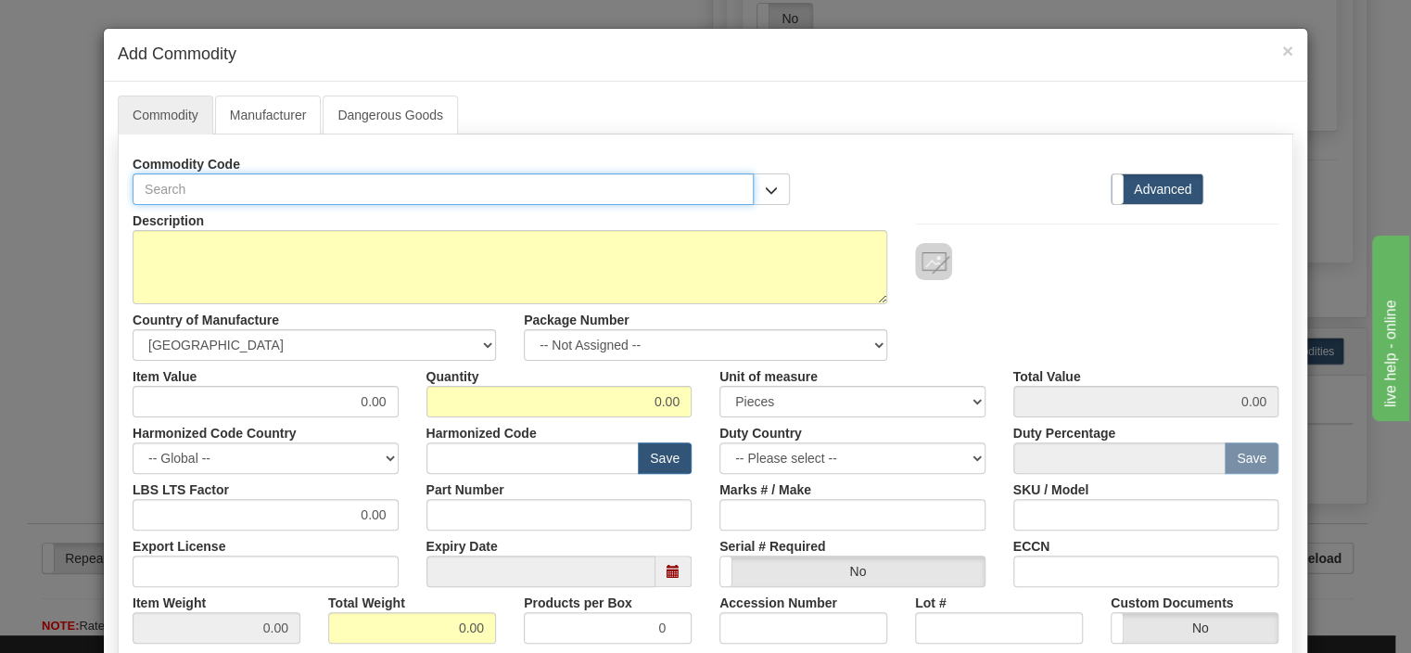
click at [440, 180] on input "text" at bounding box center [443, 189] width 621 height 32
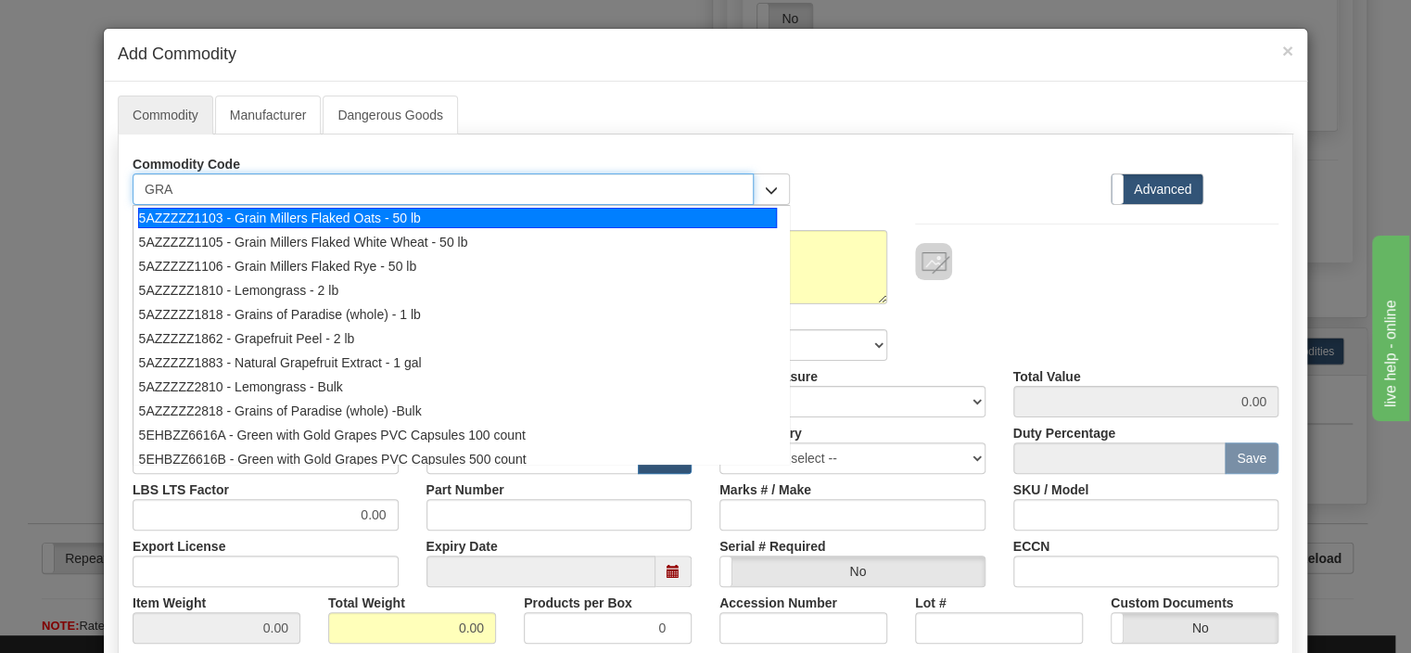
type input "GRAP"
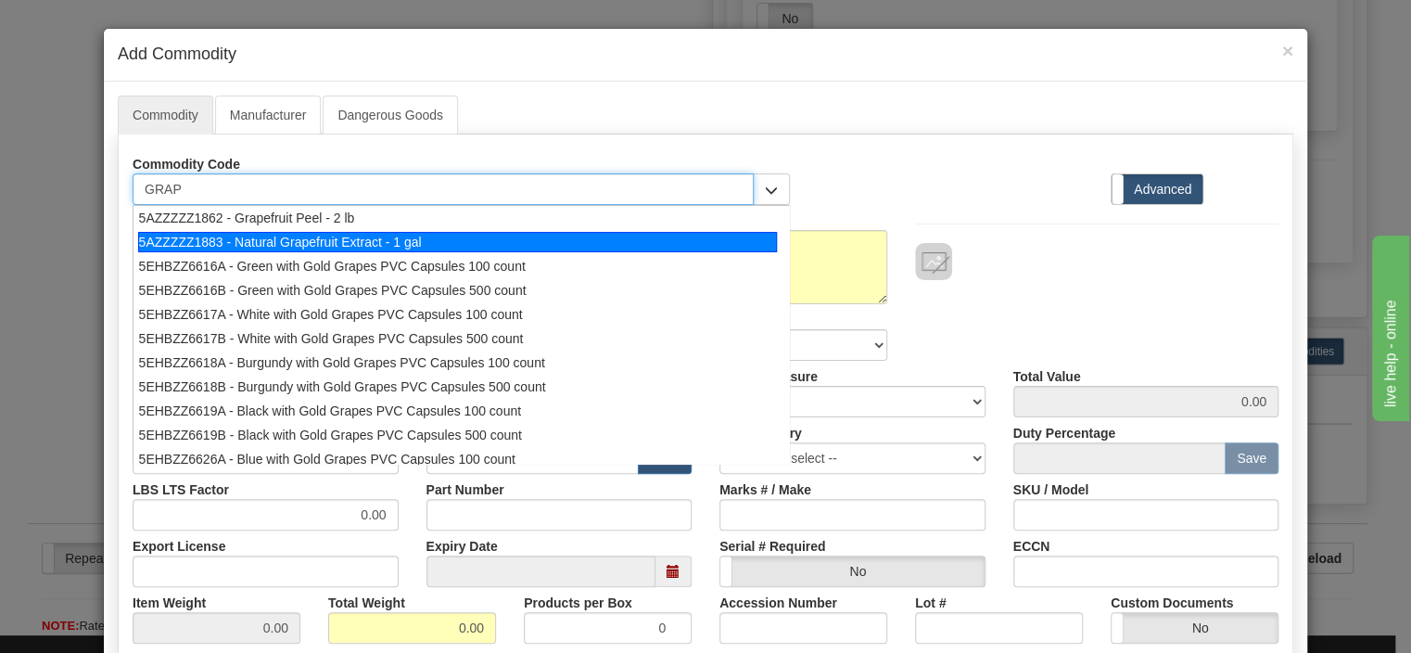
click at [327, 243] on div "5AZZZZZ1883 - Natural Grapefruit Extract - 1 gal" at bounding box center [457, 242] width 639 height 20
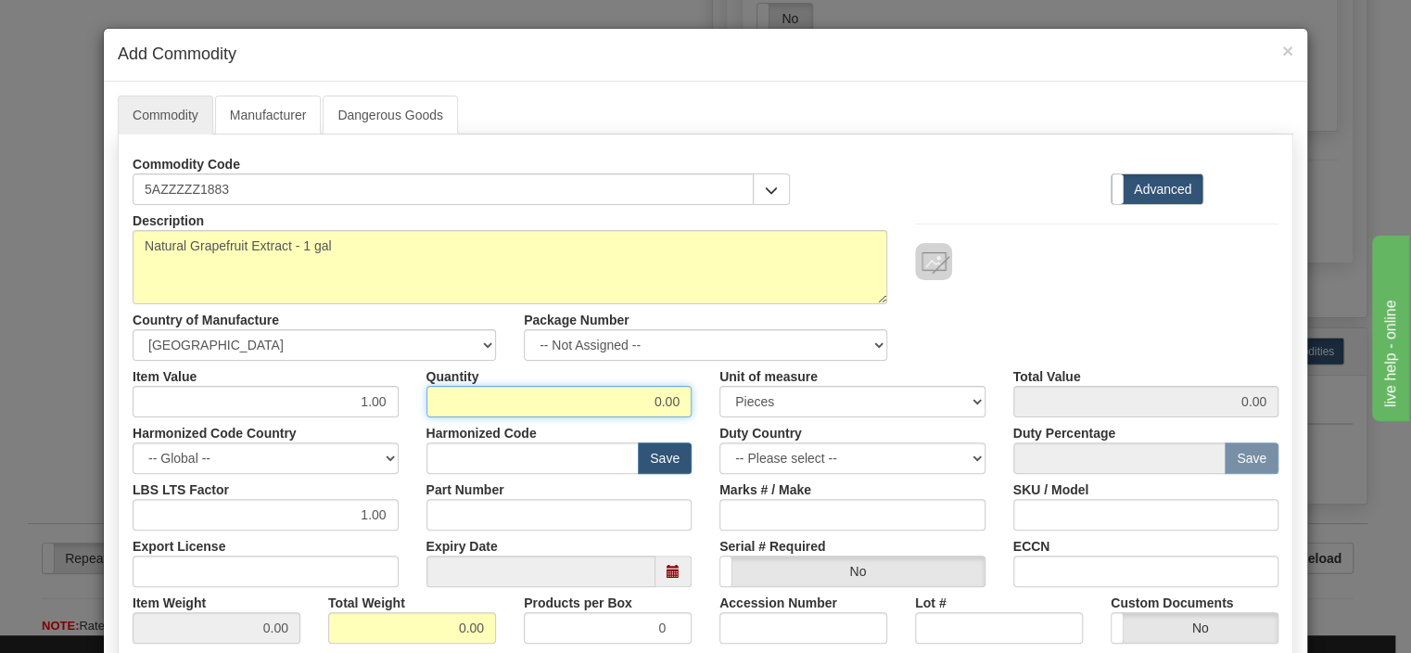
click at [574, 389] on input "0.00" at bounding box center [560, 402] width 266 height 32
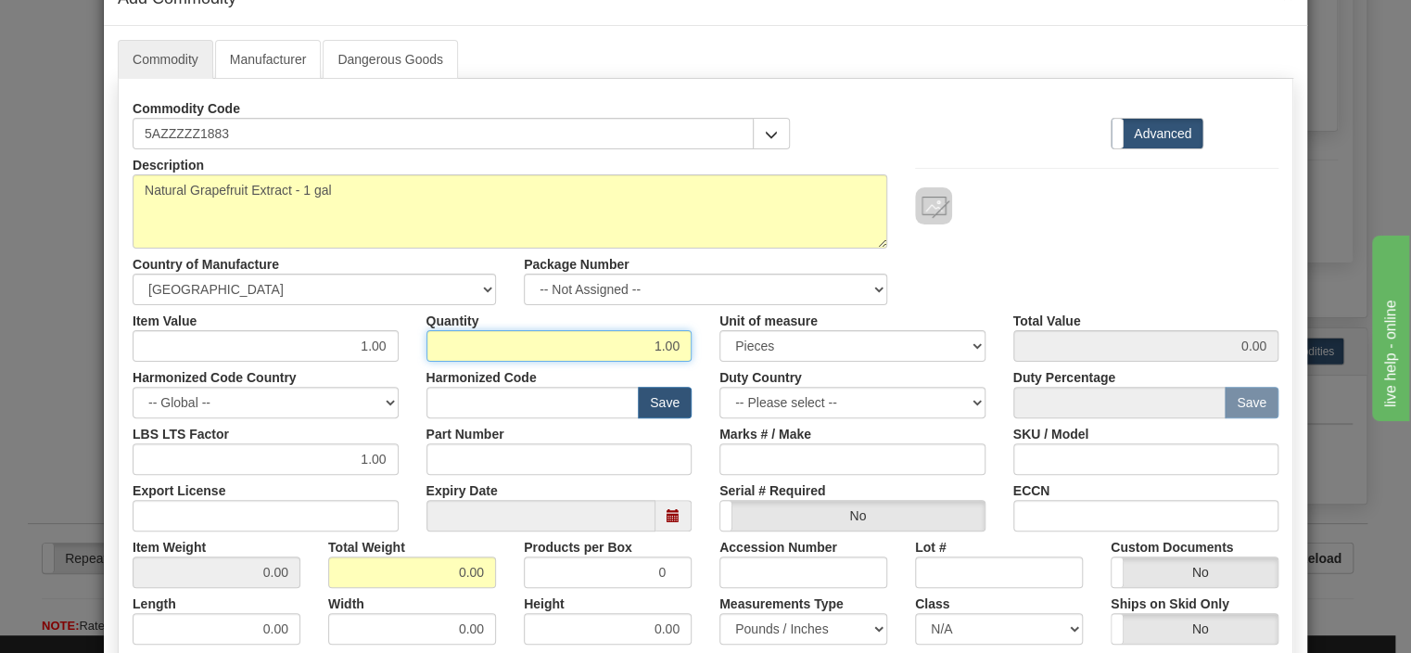
scroll to position [89, 0]
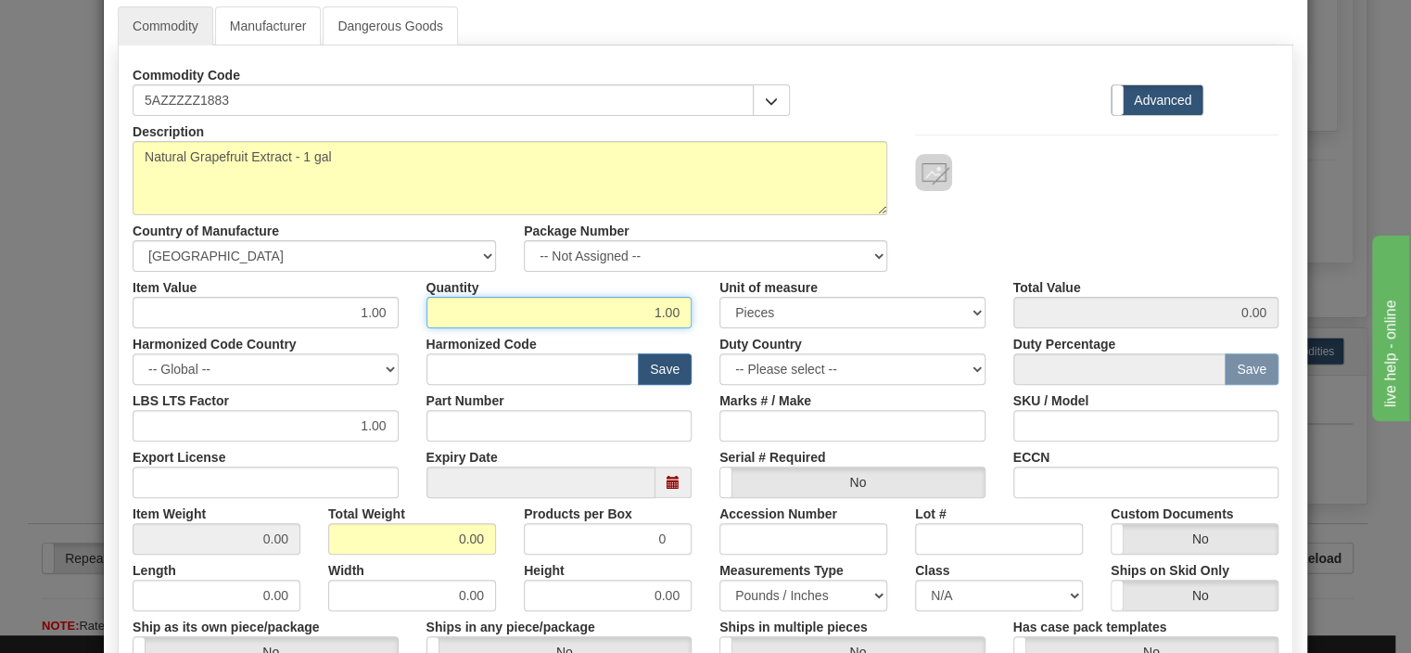
type input "1.00"
click at [1014, 217] on div "Description Natural Grapefruit Extract - 1 gal Country of Manufacture -- Unknow…" at bounding box center [706, 194] width 1174 height 156
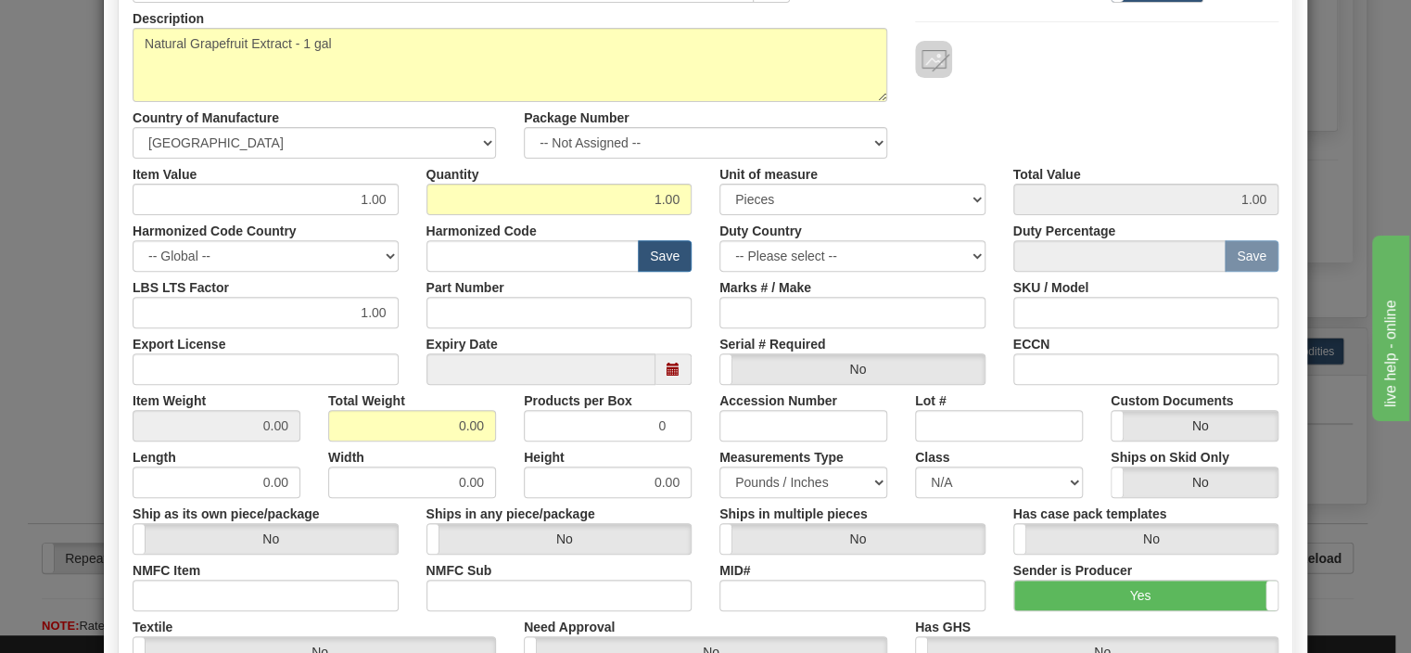
scroll to position [178, 0]
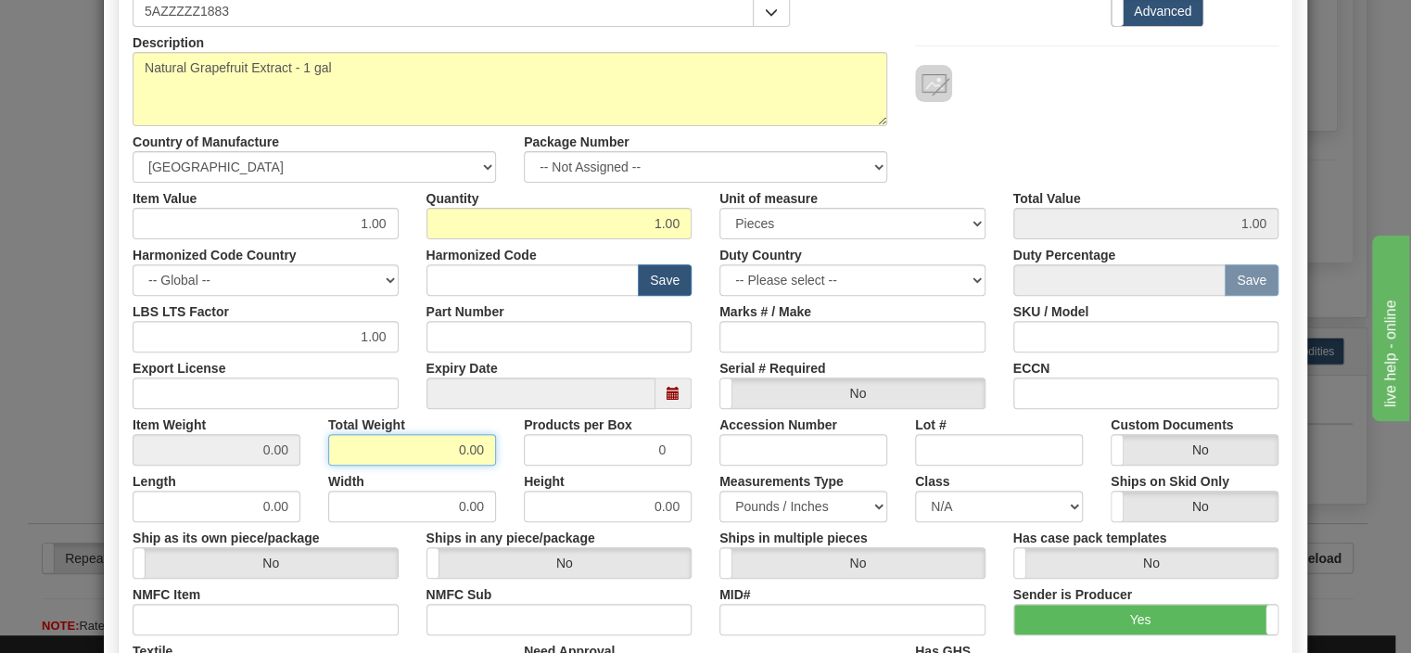
click at [378, 458] on input "0.00" at bounding box center [412, 450] width 168 height 32
type input "10.00"
type input "10.0000"
click at [996, 158] on div "Description Natural Grapefruit Extract - 1 gal Country of Manufacture -- Unknow…" at bounding box center [706, 105] width 1174 height 156
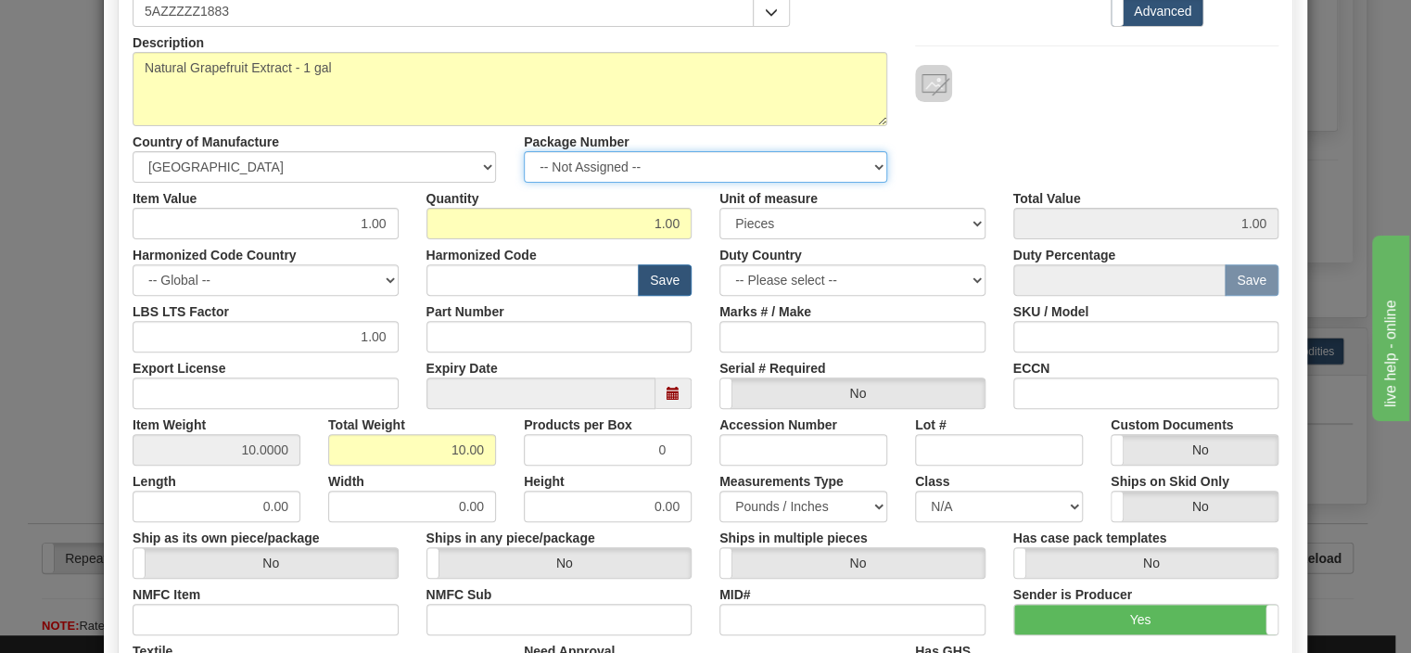
click at [524, 151] on select "-- Not Assigned -- Item 1 Item 2" at bounding box center [706, 167] width 364 height 32
select select "1"
click option "Item 2" at bounding box center [0, 0] width 0 height 0
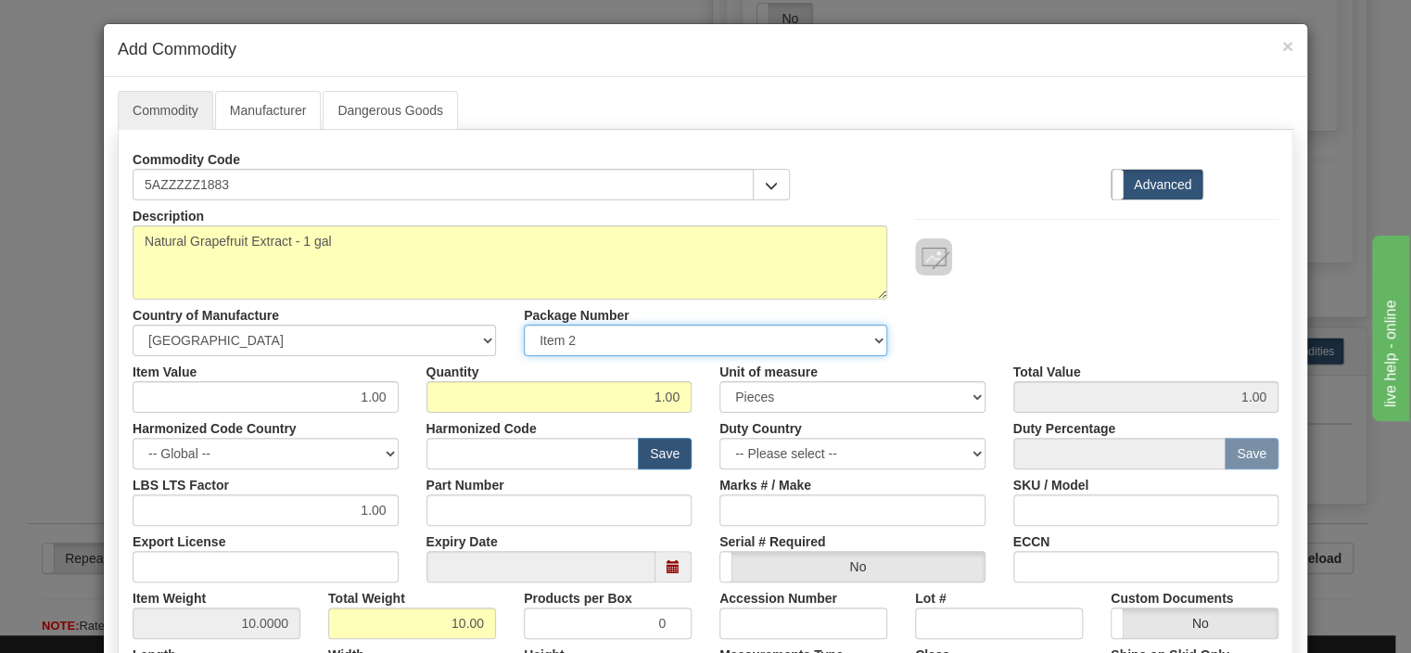
scroll to position [0, 0]
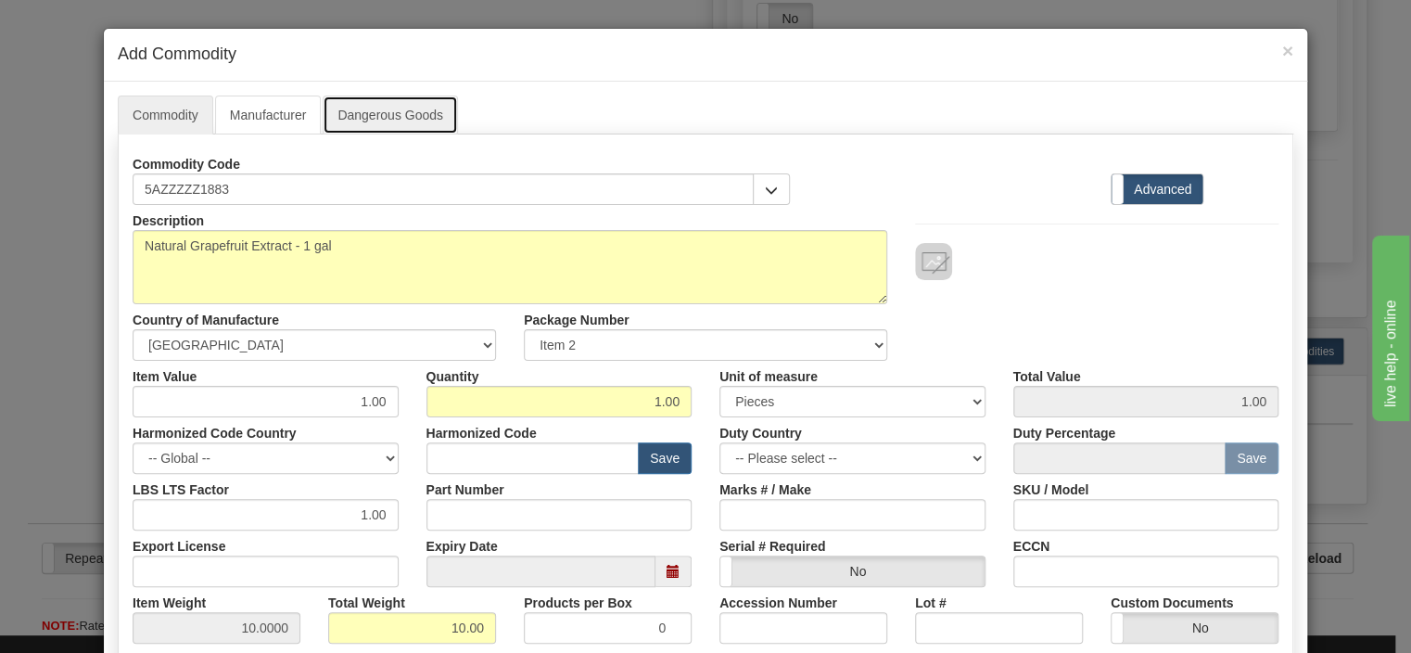
click at [355, 117] on link "Dangerous Goods" at bounding box center [390, 115] width 135 height 39
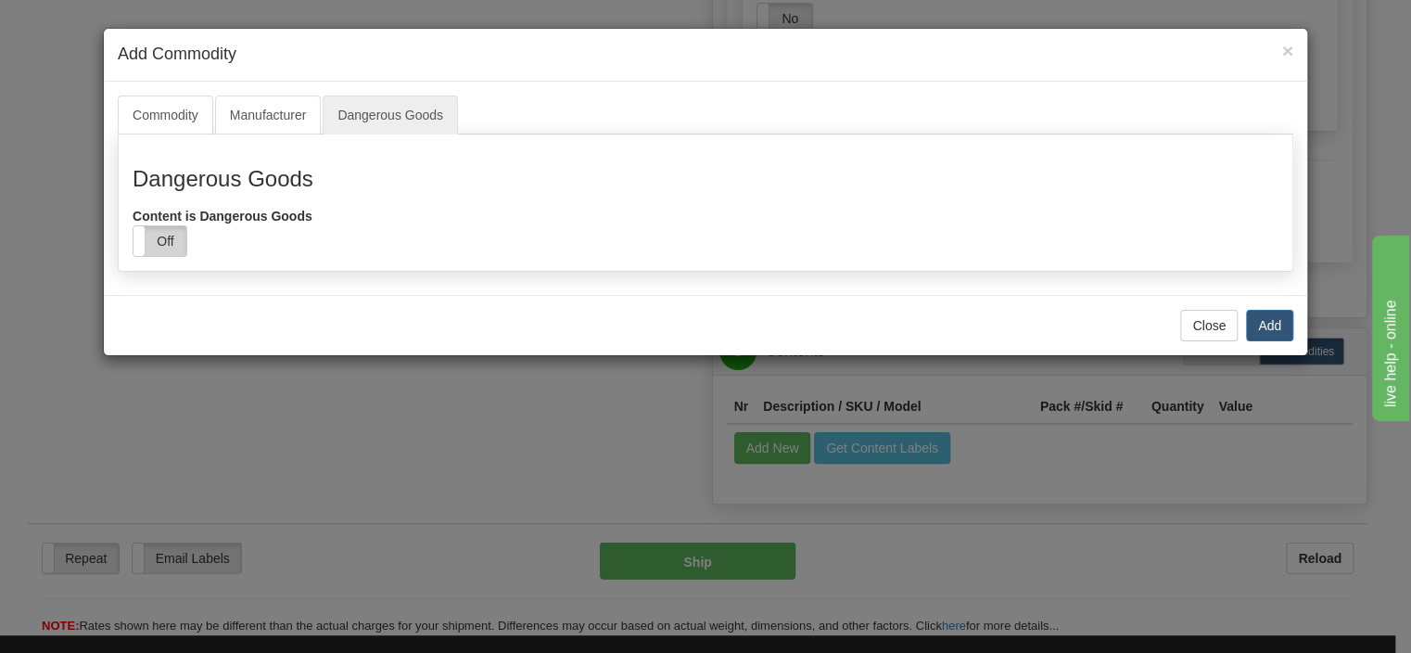
click at [146, 241] on label "Off" at bounding box center [160, 241] width 53 height 30
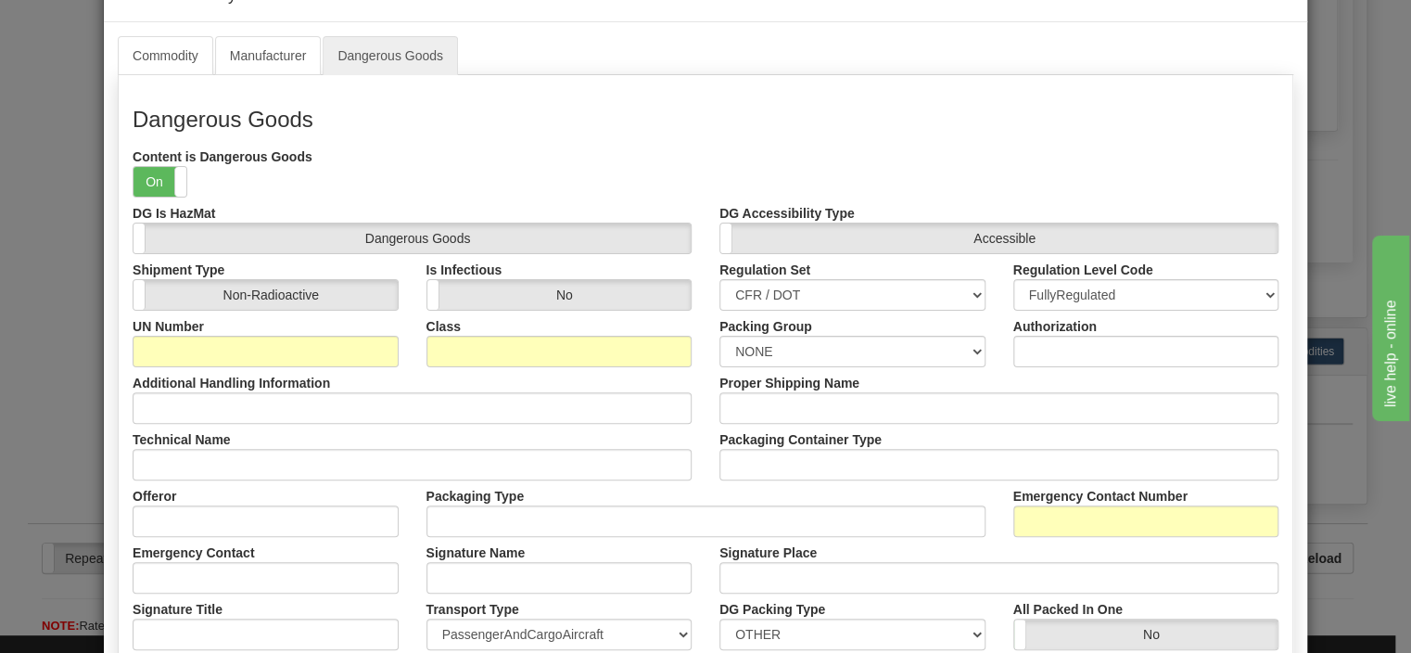
scroll to position [89, 0]
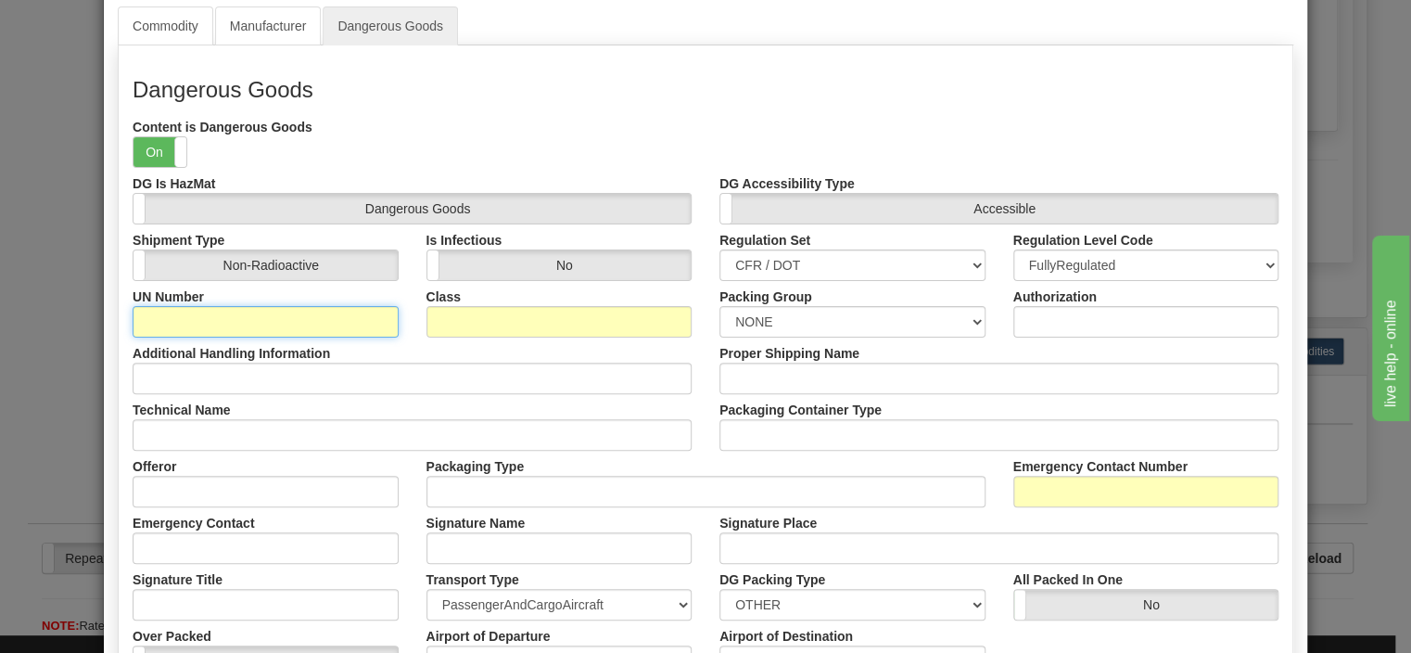
click at [284, 321] on input "UN Number" at bounding box center [266, 322] width 266 height 32
type input "UN1197"
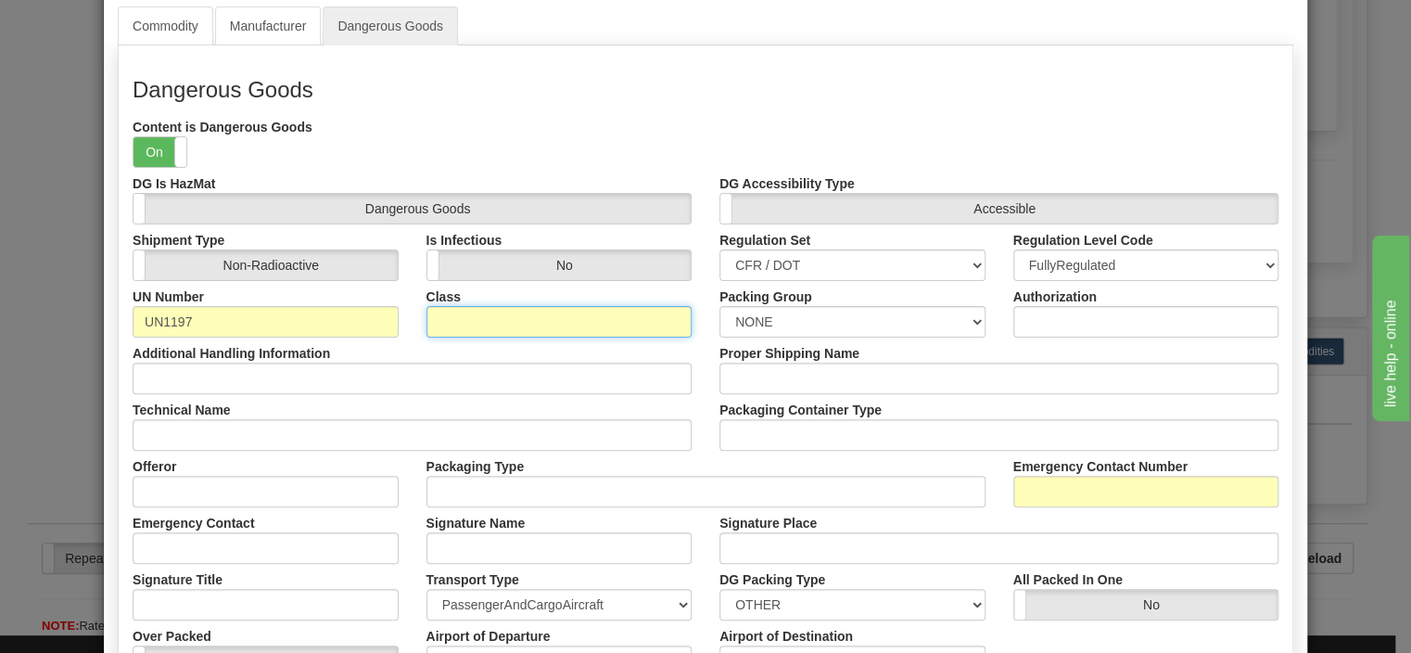
click at [440, 318] on input "Class" at bounding box center [560, 322] width 266 height 32
type input "3"
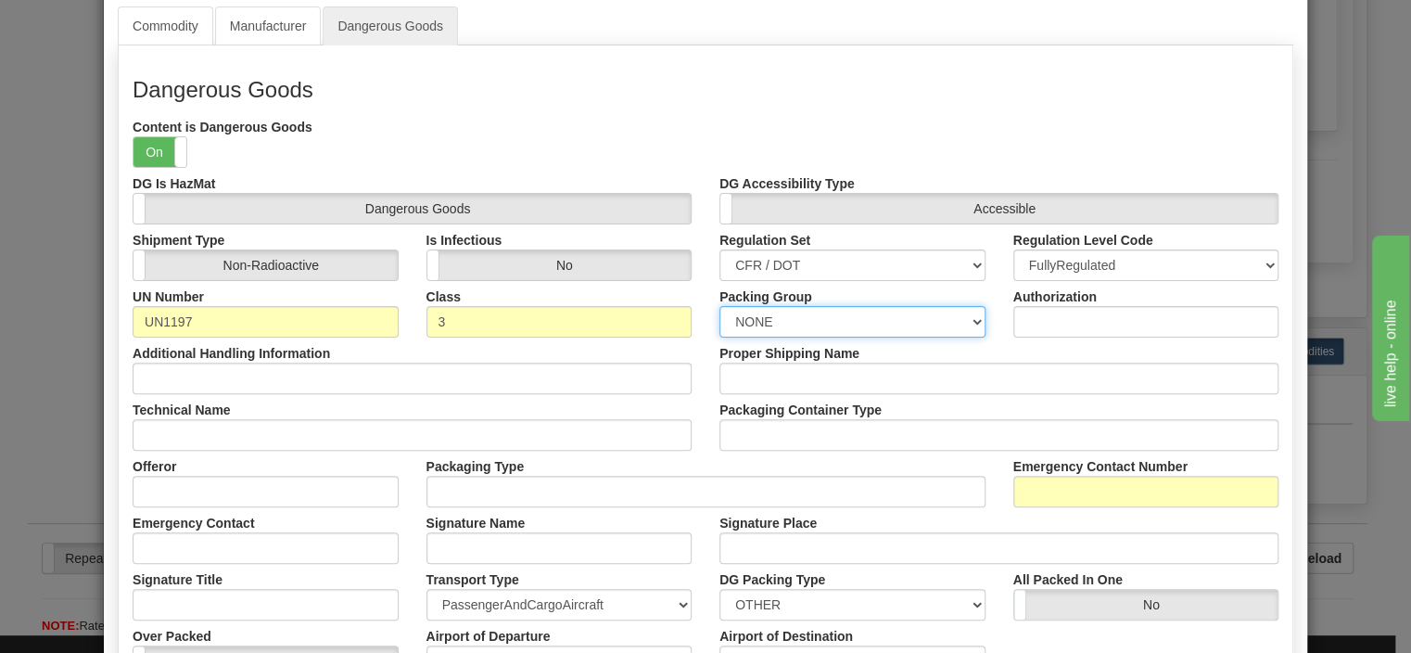
click at [720, 306] on select "NONE I II III" at bounding box center [853, 322] width 266 height 32
select select "2"
click option "II" at bounding box center [0, 0] width 0 height 0
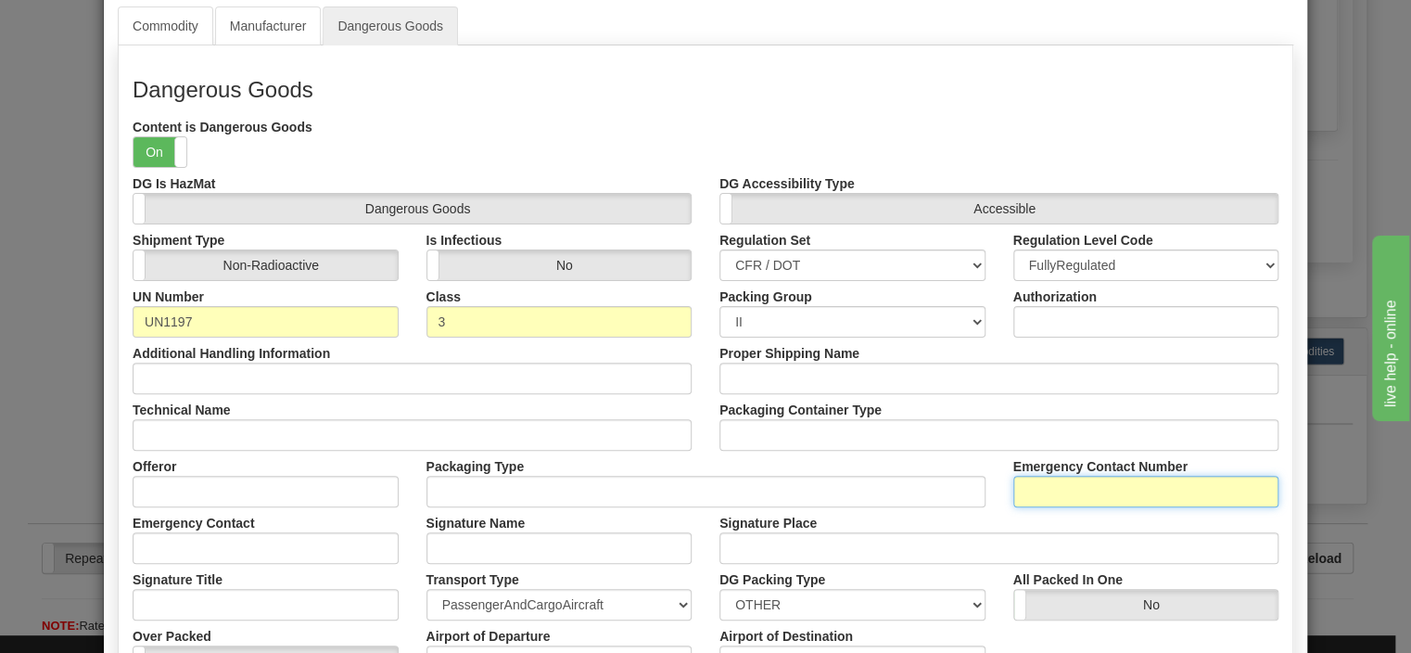
click at [1023, 489] on input "Emergency Contact Number" at bounding box center [1147, 492] width 266 height 32
click at [1026, 491] on input "10888 226 8832" at bounding box center [1147, 492] width 266 height 32
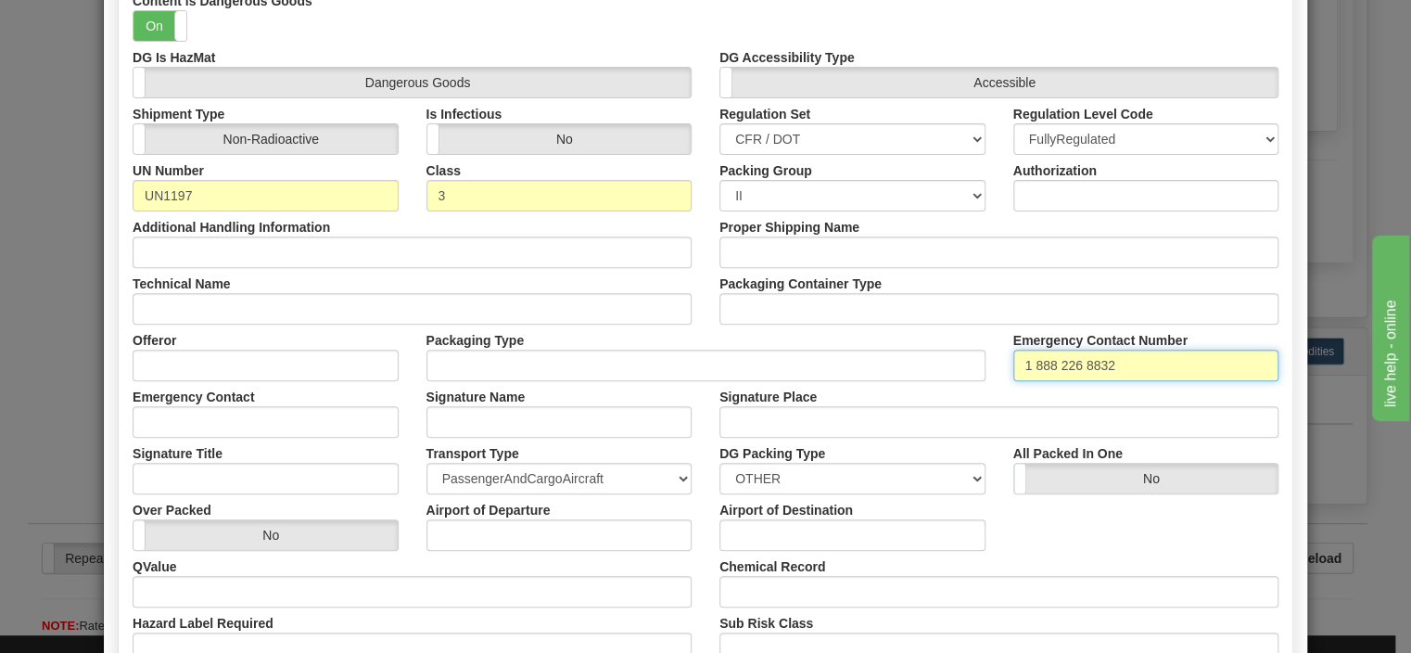
scroll to position [178, 0]
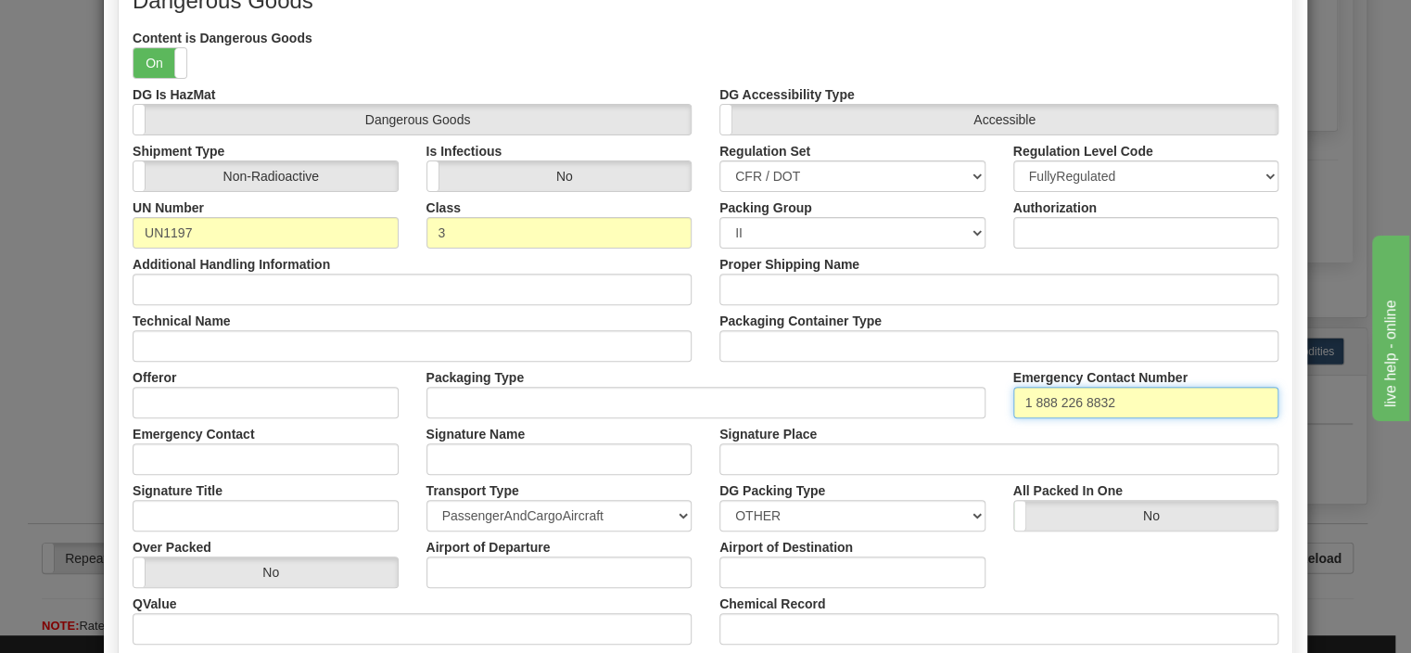
type input "1 888 226 8832"
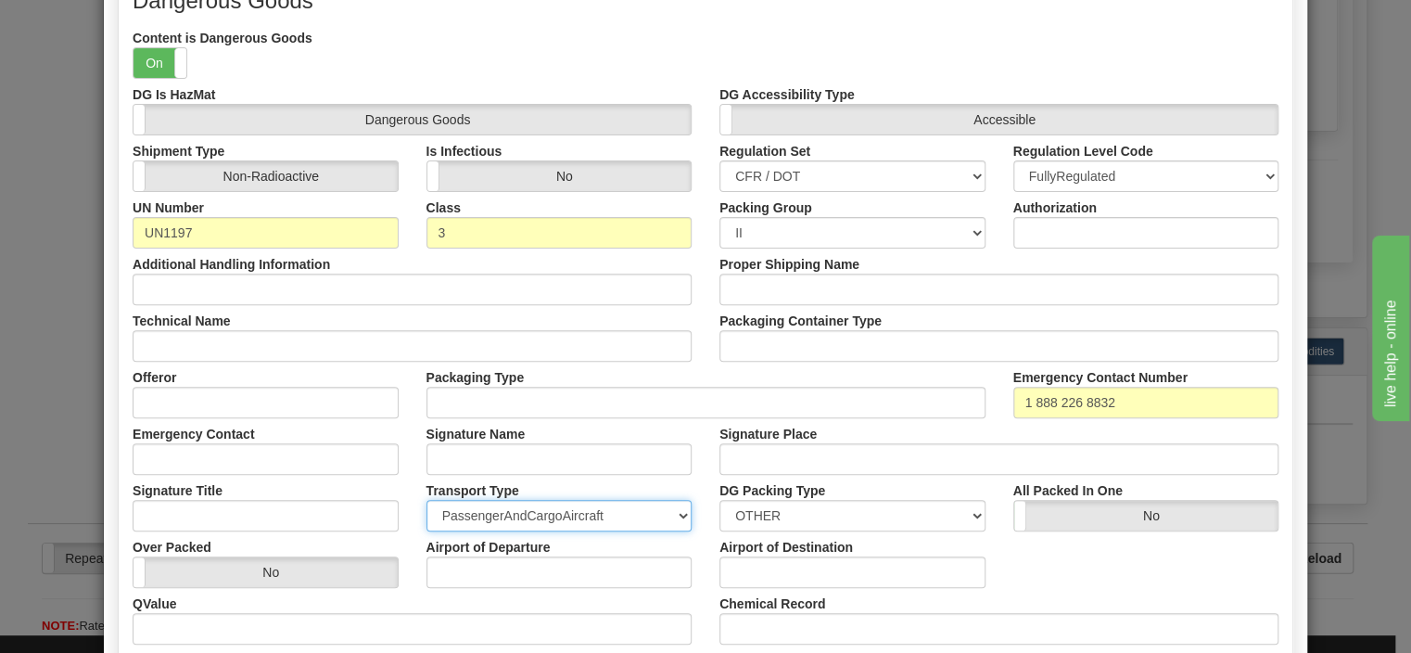
click at [427, 500] on select "PassengerAndCargoAircraft CargoAircraftOnly Ground Highway" at bounding box center [560, 516] width 266 height 32
select select "2"
click option "Ground" at bounding box center [0, 0] width 0 height 0
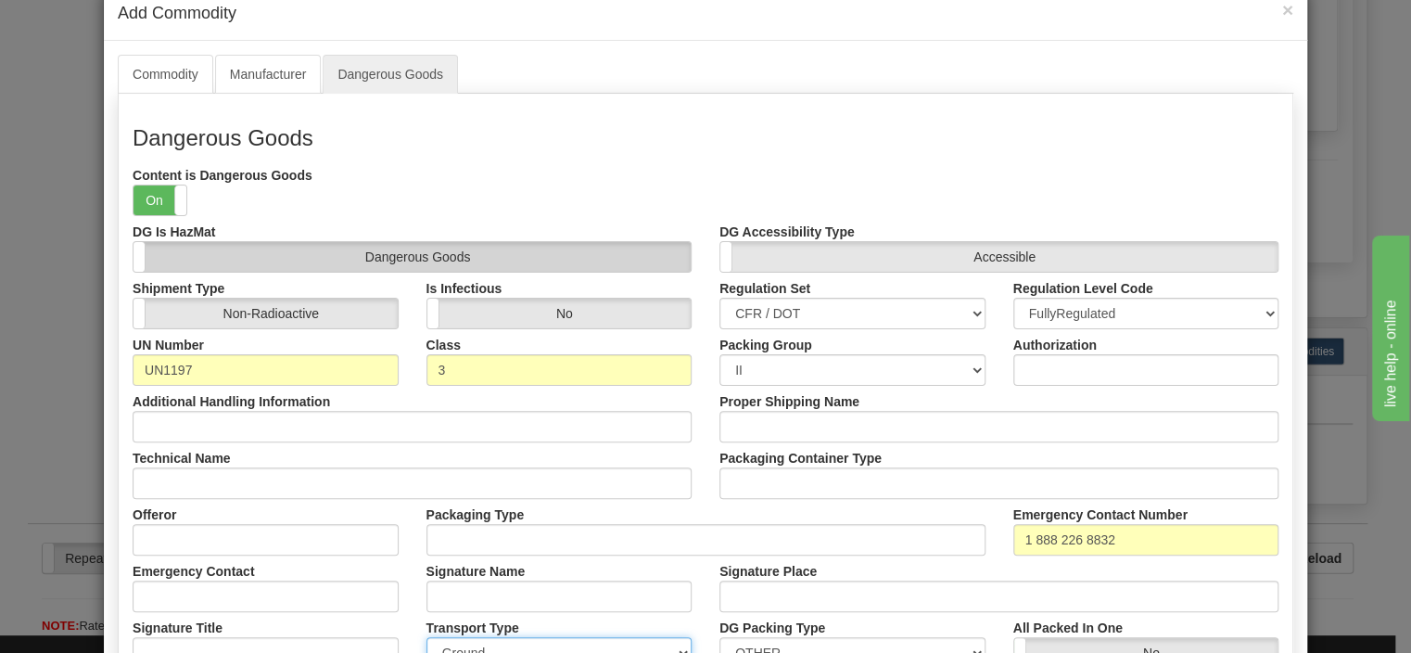
scroll to position [0, 0]
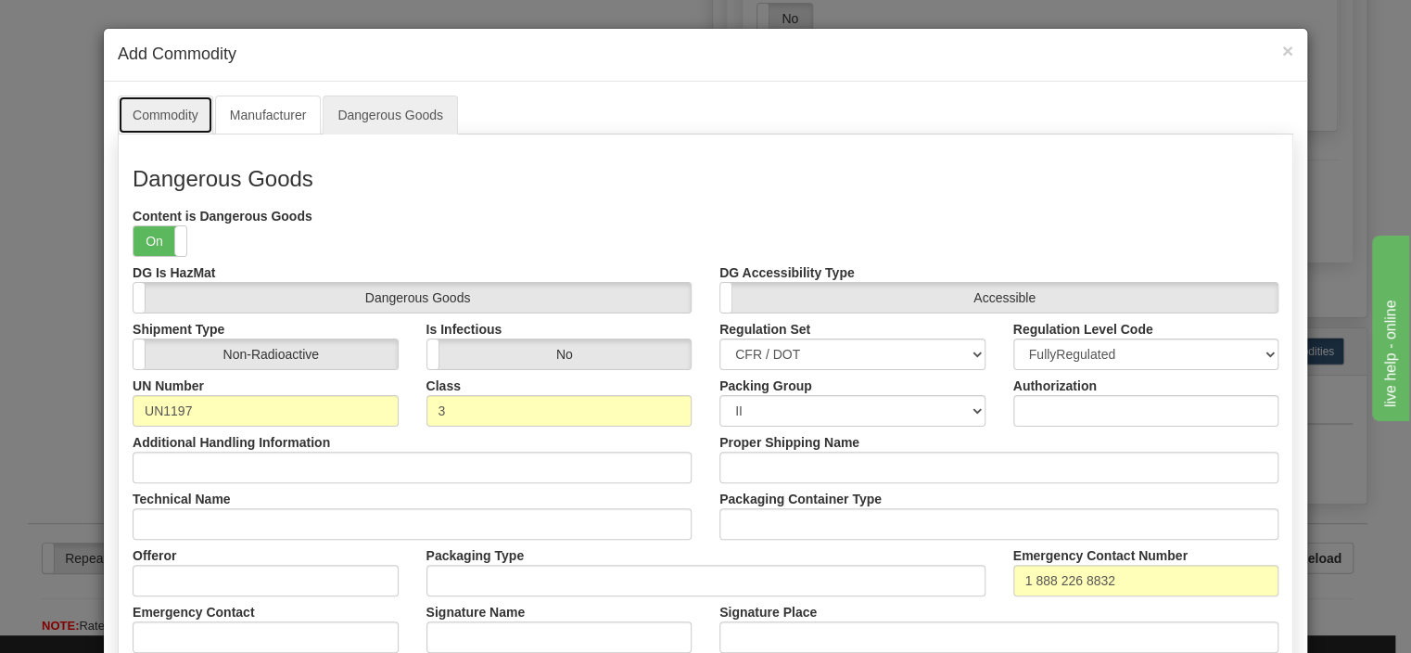
click at [147, 106] on link "Commodity" at bounding box center [166, 115] width 96 height 39
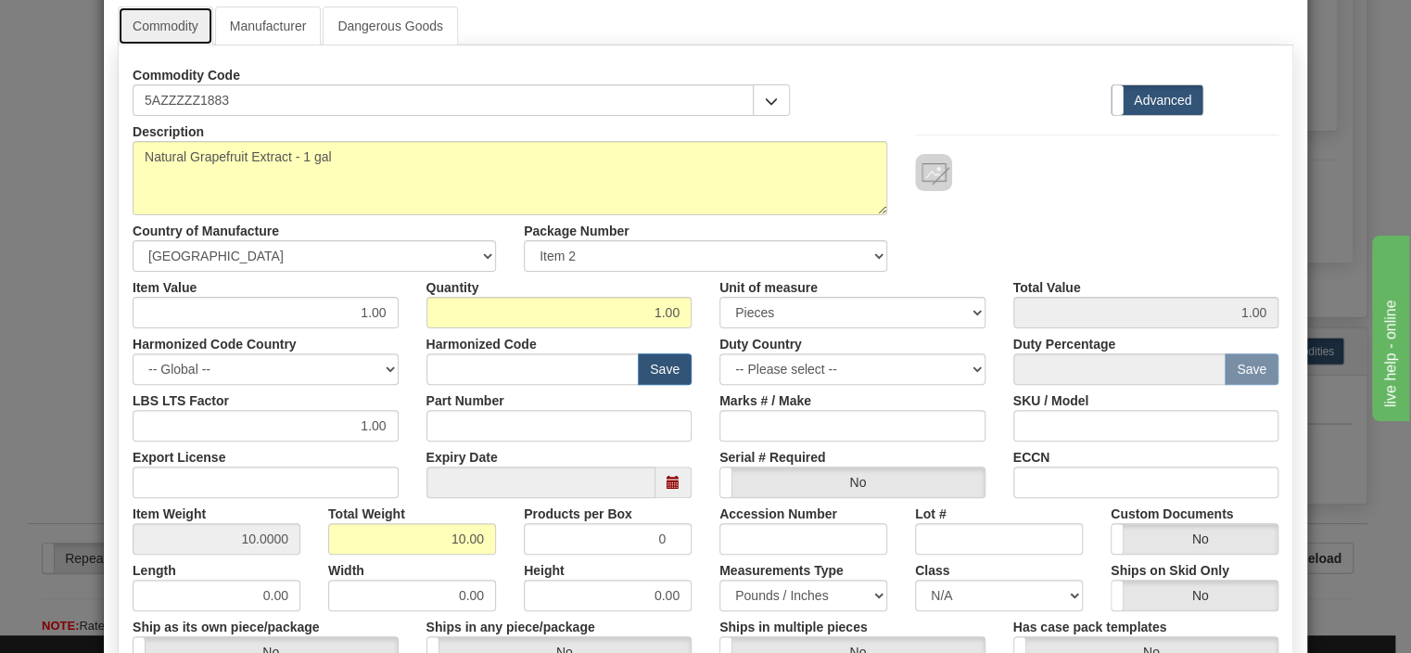
scroll to position [356, 0]
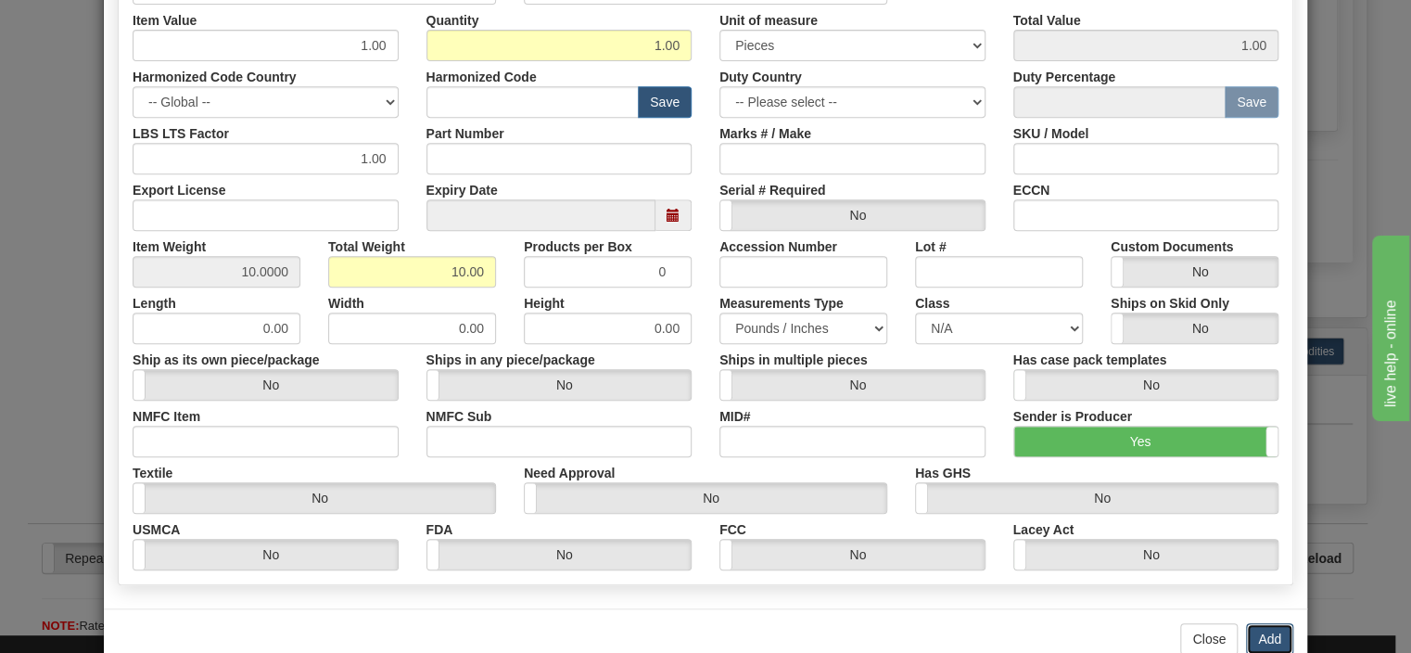
click at [1267, 632] on button "Add" at bounding box center [1269, 639] width 47 height 32
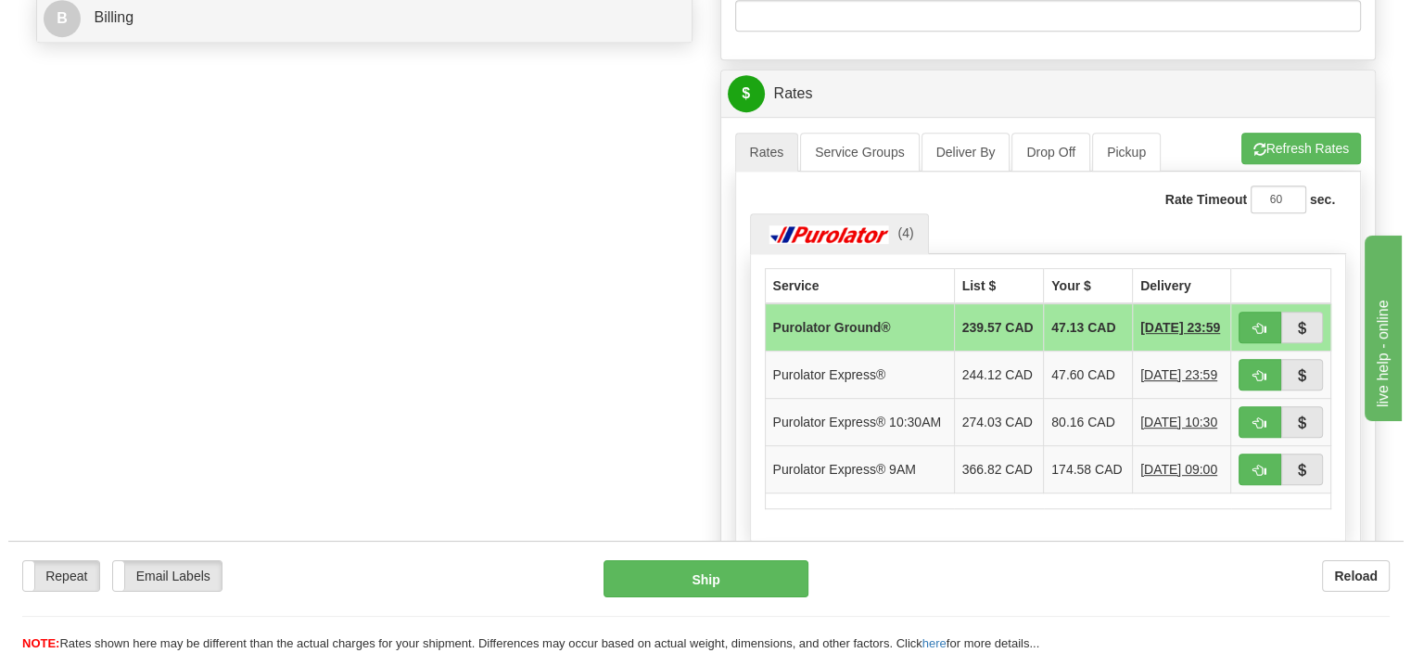
scroll to position [881, 0]
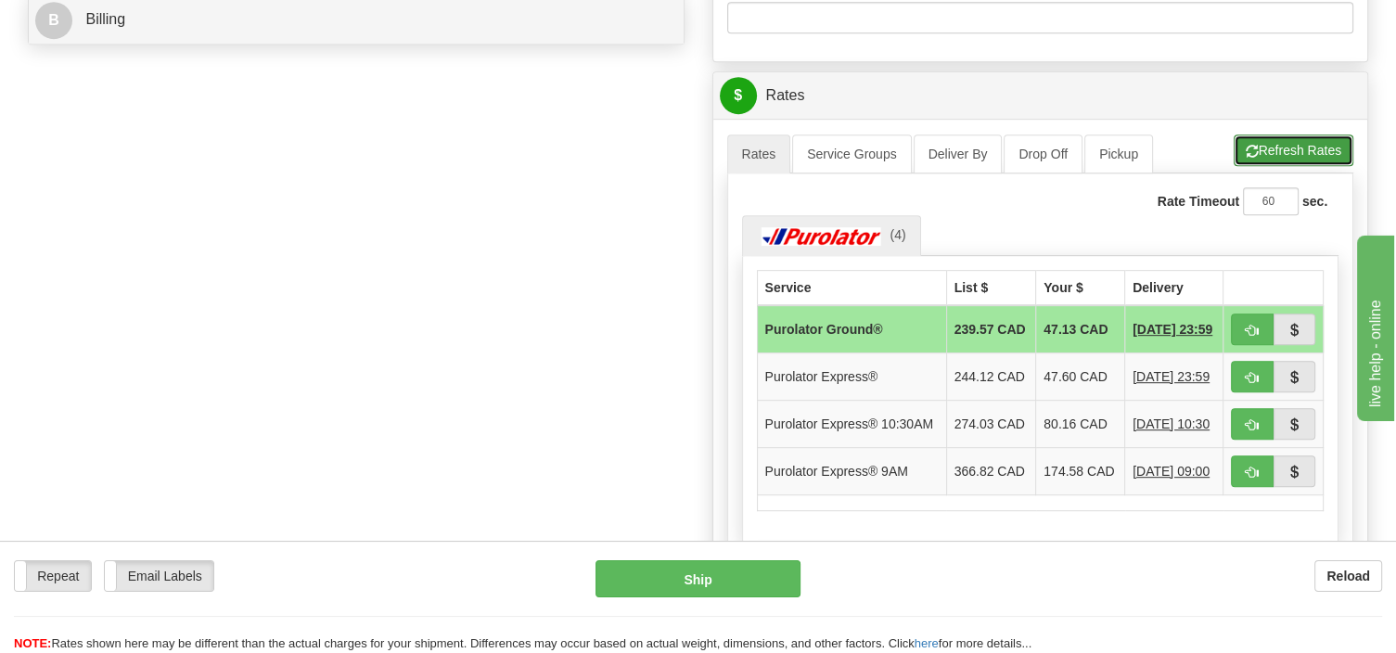
click at [1286, 148] on button "Refresh Rates" at bounding box center [1293, 150] width 120 height 32
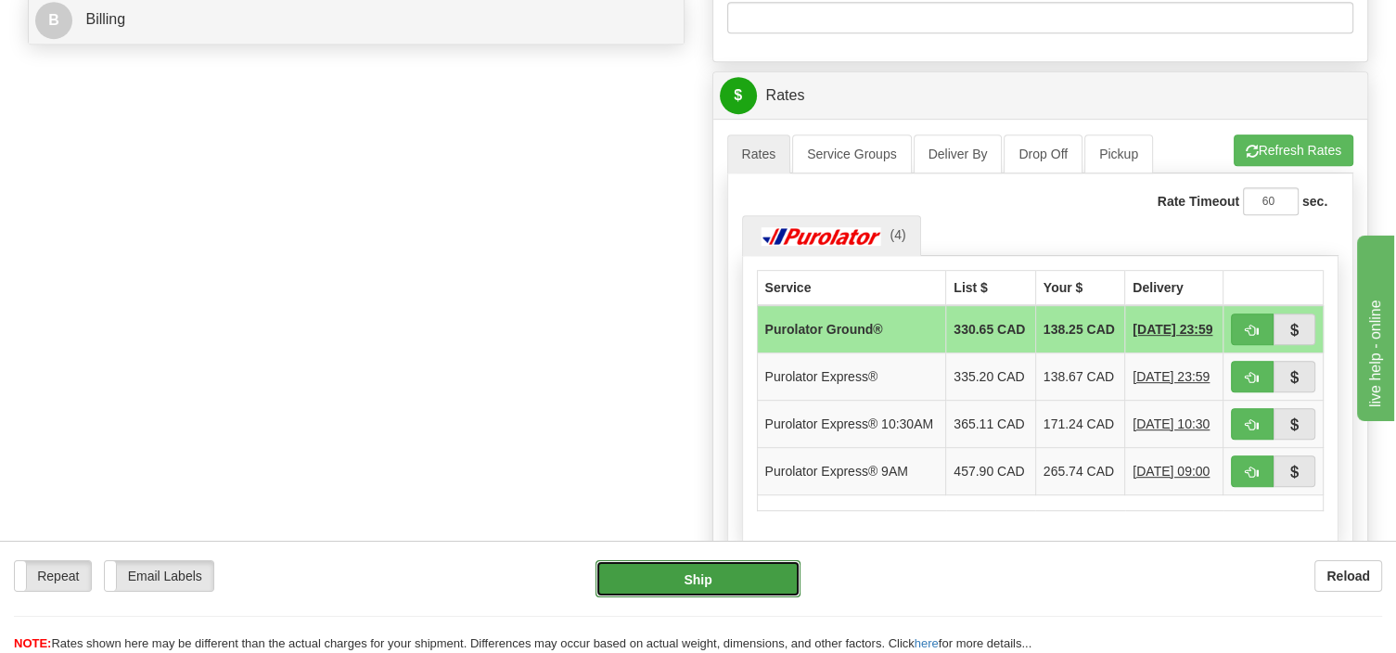
click at [729, 572] on button "Ship" at bounding box center [697, 578] width 205 height 37
type input "260"
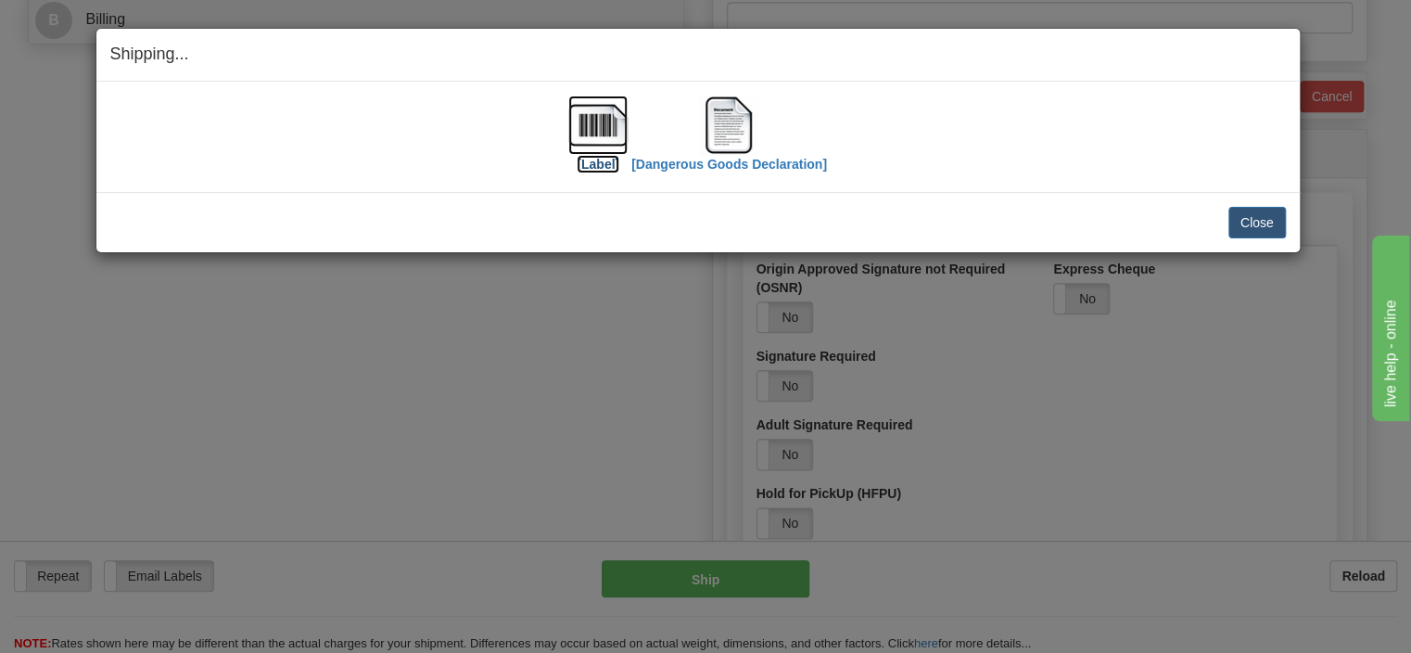
click at [615, 137] on img at bounding box center [597, 125] width 59 height 59
click at [718, 125] on img at bounding box center [728, 125] width 59 height 59
